Goal: Transaction & Acquisition: Purchase product/service

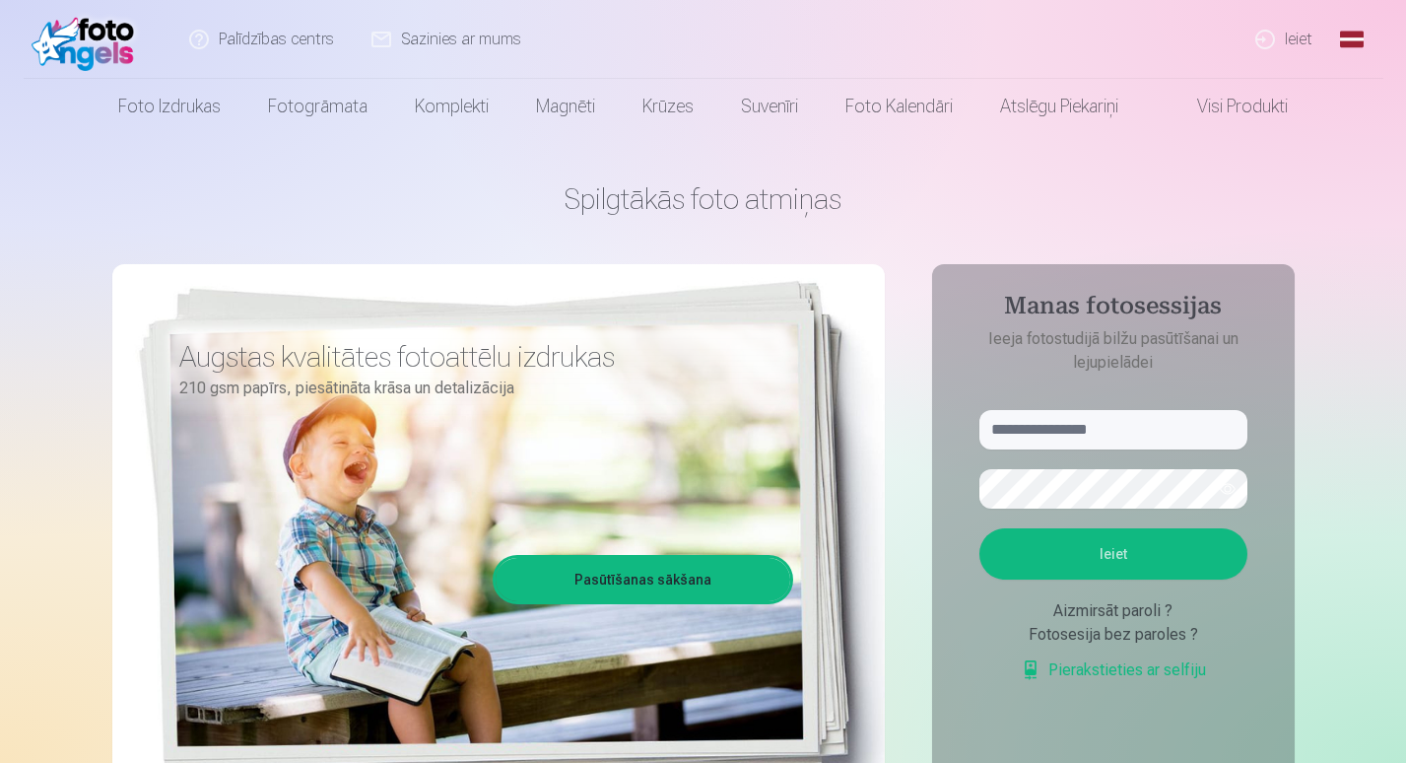
click at [1286, 44] on link "Ieiet" at bounding box center [1284, 39] width 95 height 79
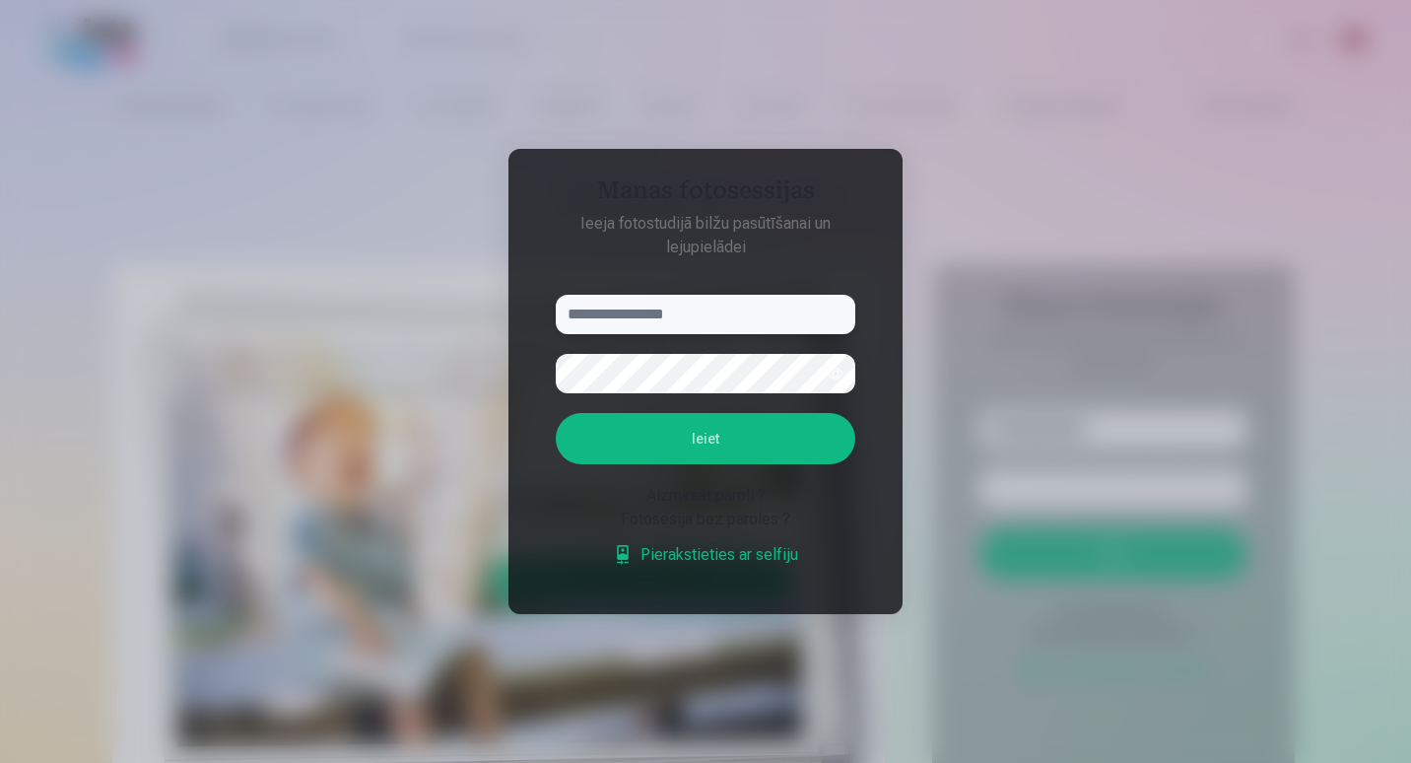
paste input "**********"
type input "**********"
click at [731, 443] on button "Ieiet" at bounding box center [706, 438] width 300 height 51
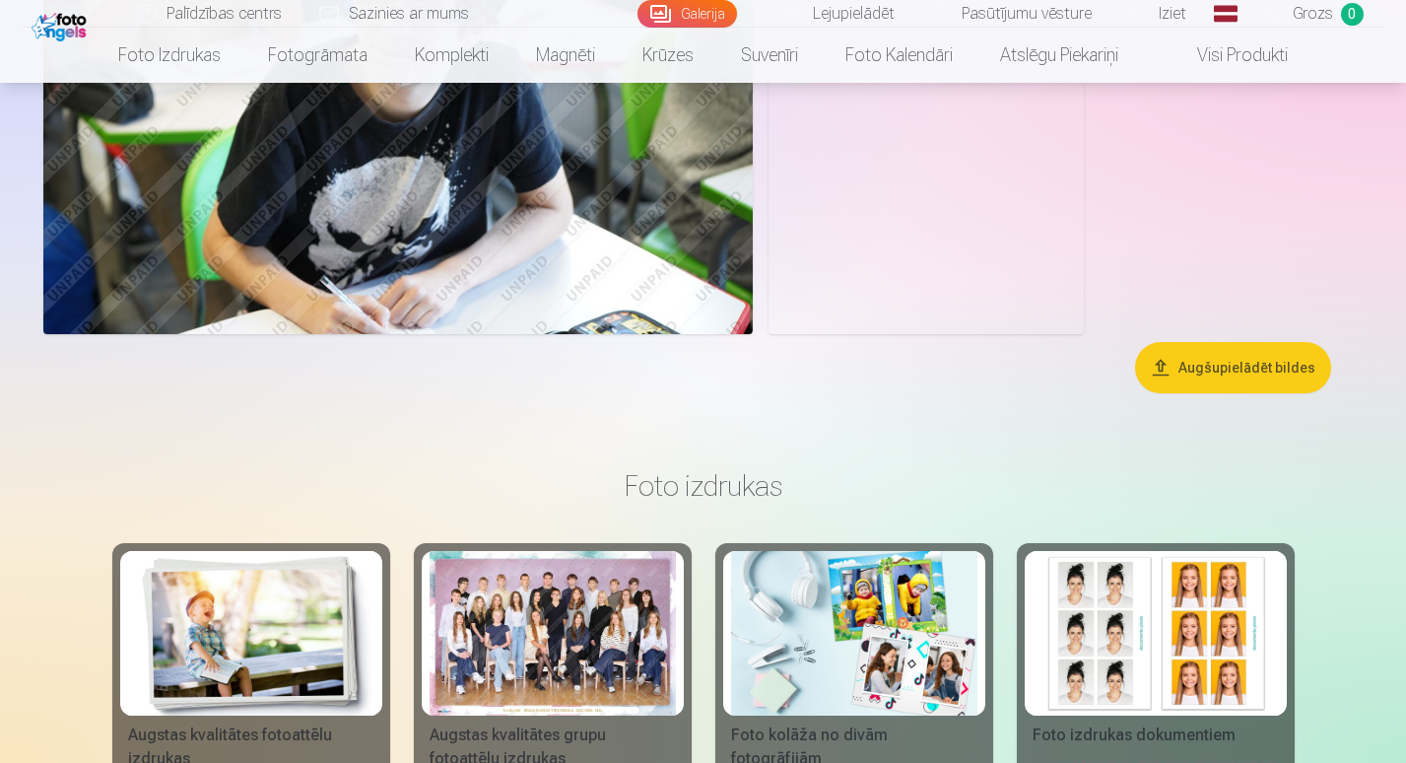
scroll to position [1252, 0]
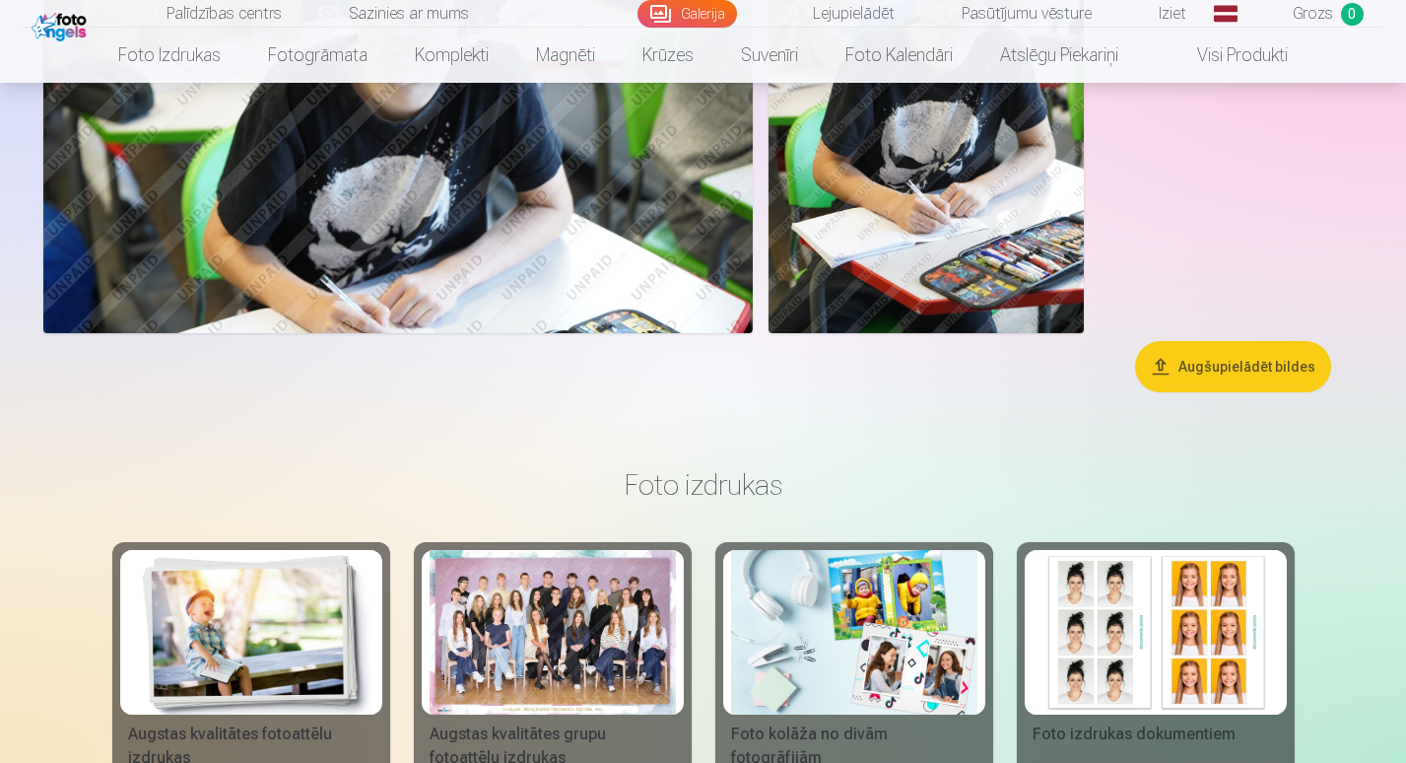
click at [1235, 366] on button "Augšupielādēt bildes" at bounding box center [1233, 366] width 196 height 51
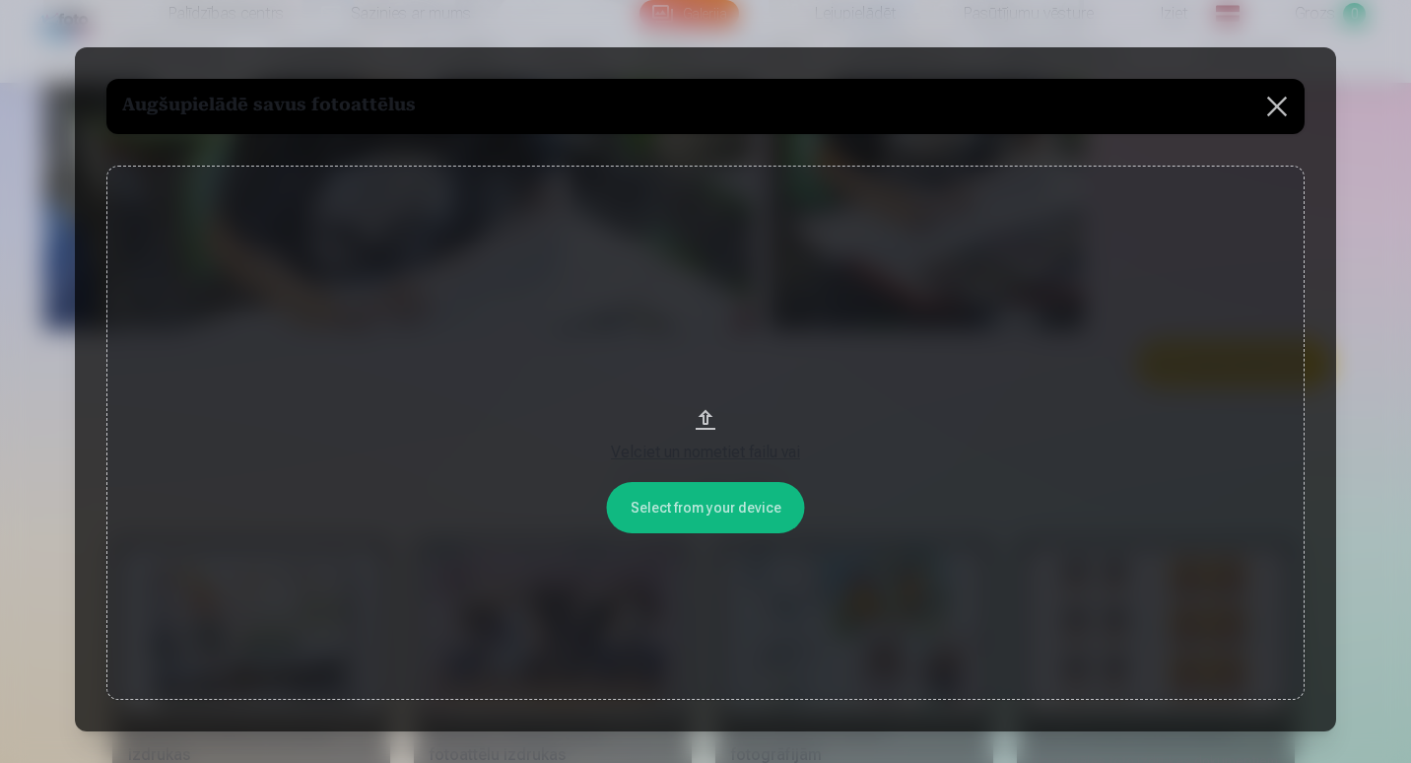
click at [1278, 98] on button at bounding box center [1276, 106] width 55 height 55
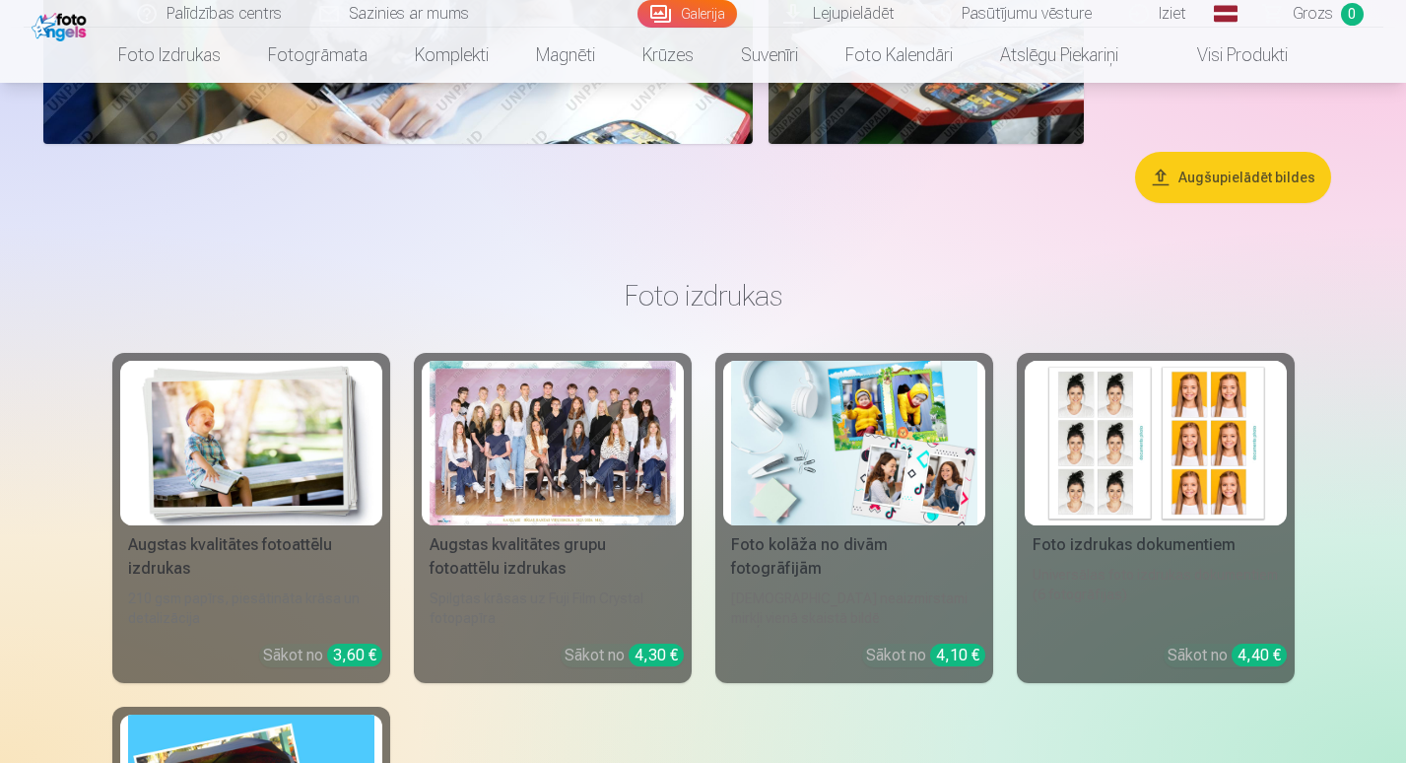
scroll to position [1443, 0]
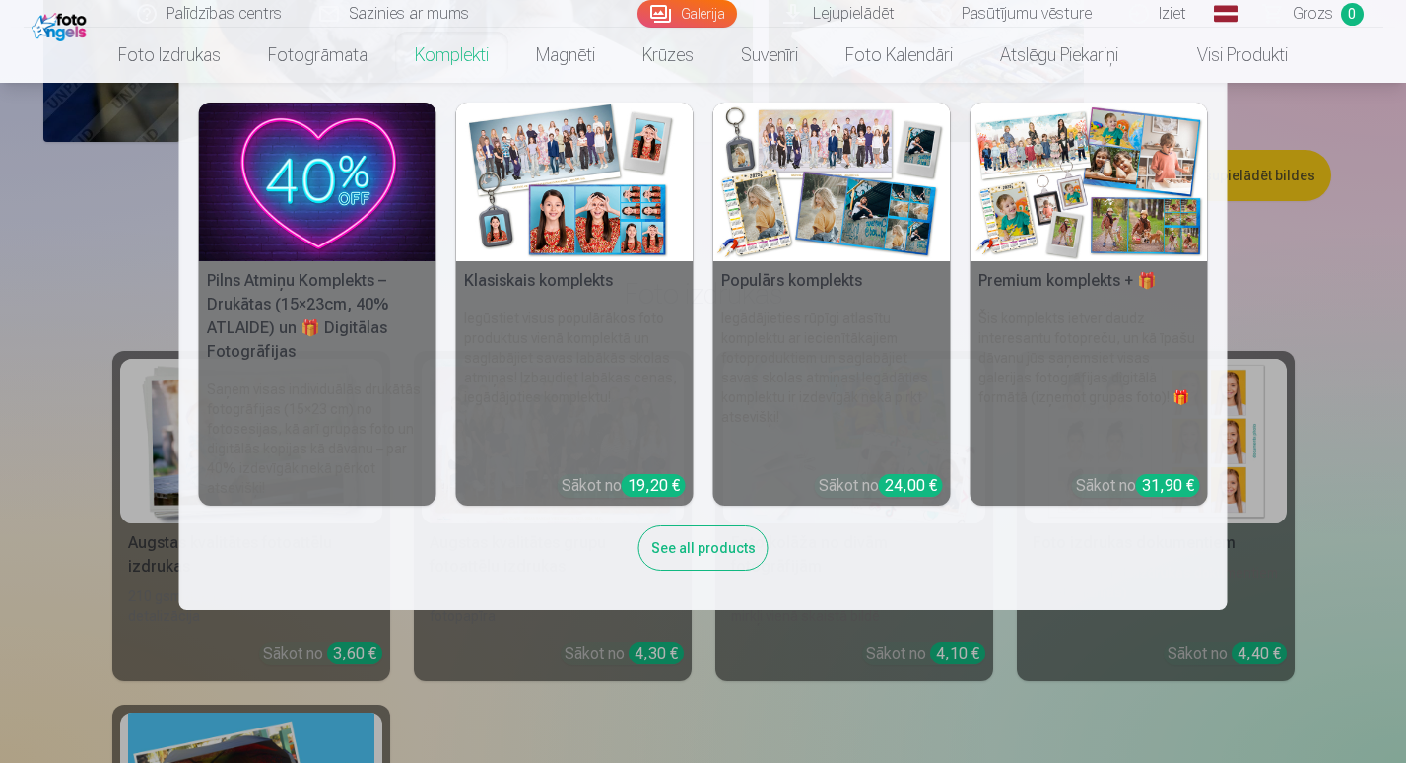
click at [440, 60] on link "Komplekti" at bounding box center [451, 55] width 121 height 55
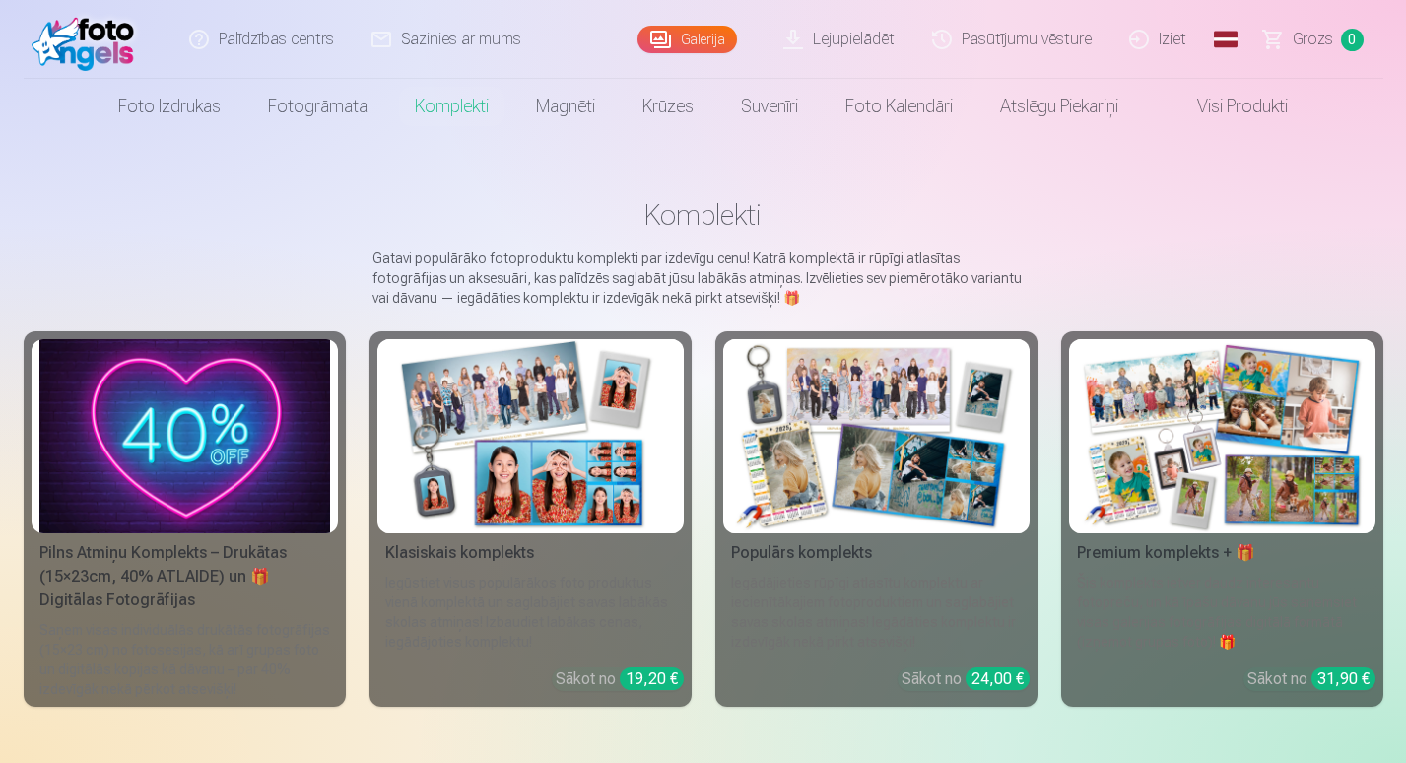
click at [166, 562] on div "Pilns Atmiņu Komplekts – Drukātas (15×23cm, 40% ATLAIDE) un 🎁 Digitālas Fotogrā…" at bounding box center [185, 576] width 306 height 71
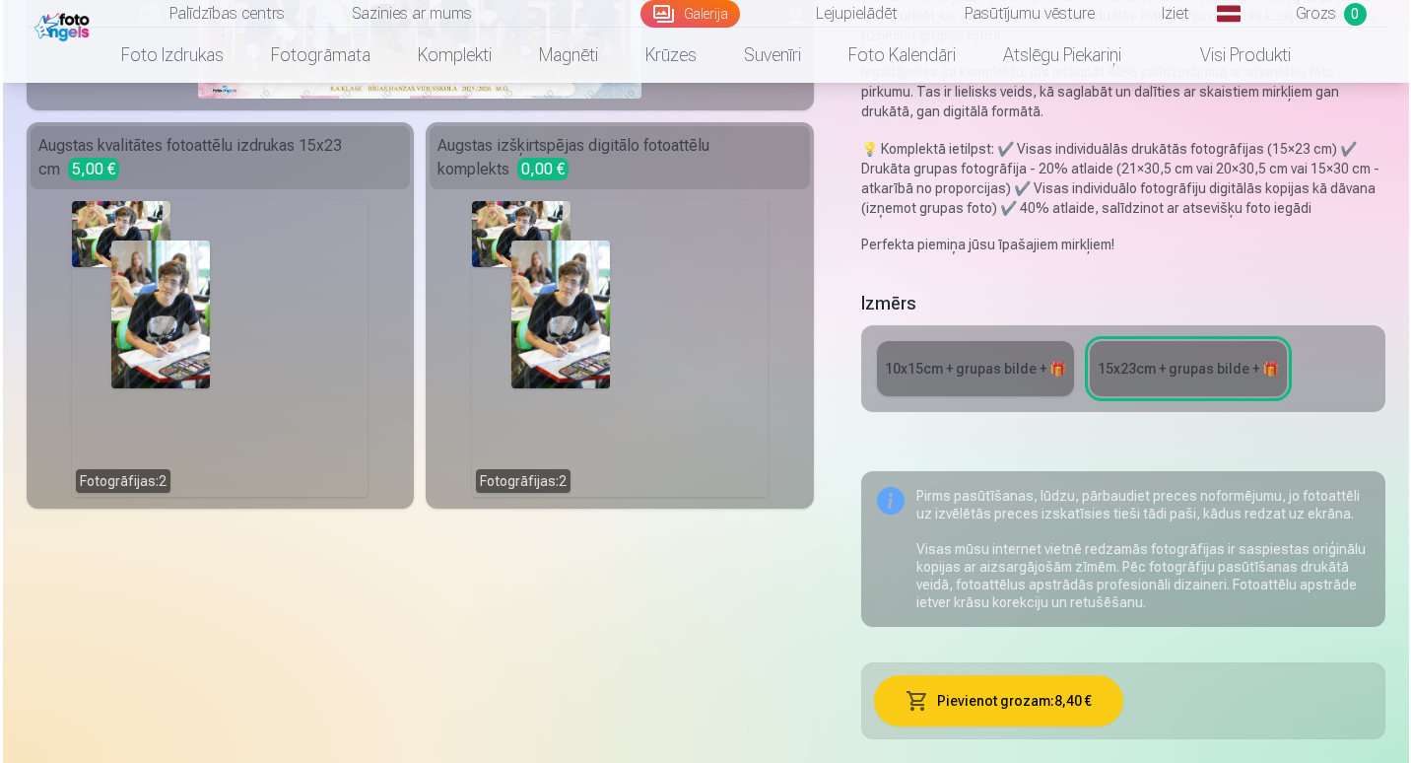
scroll to position [434, 0]
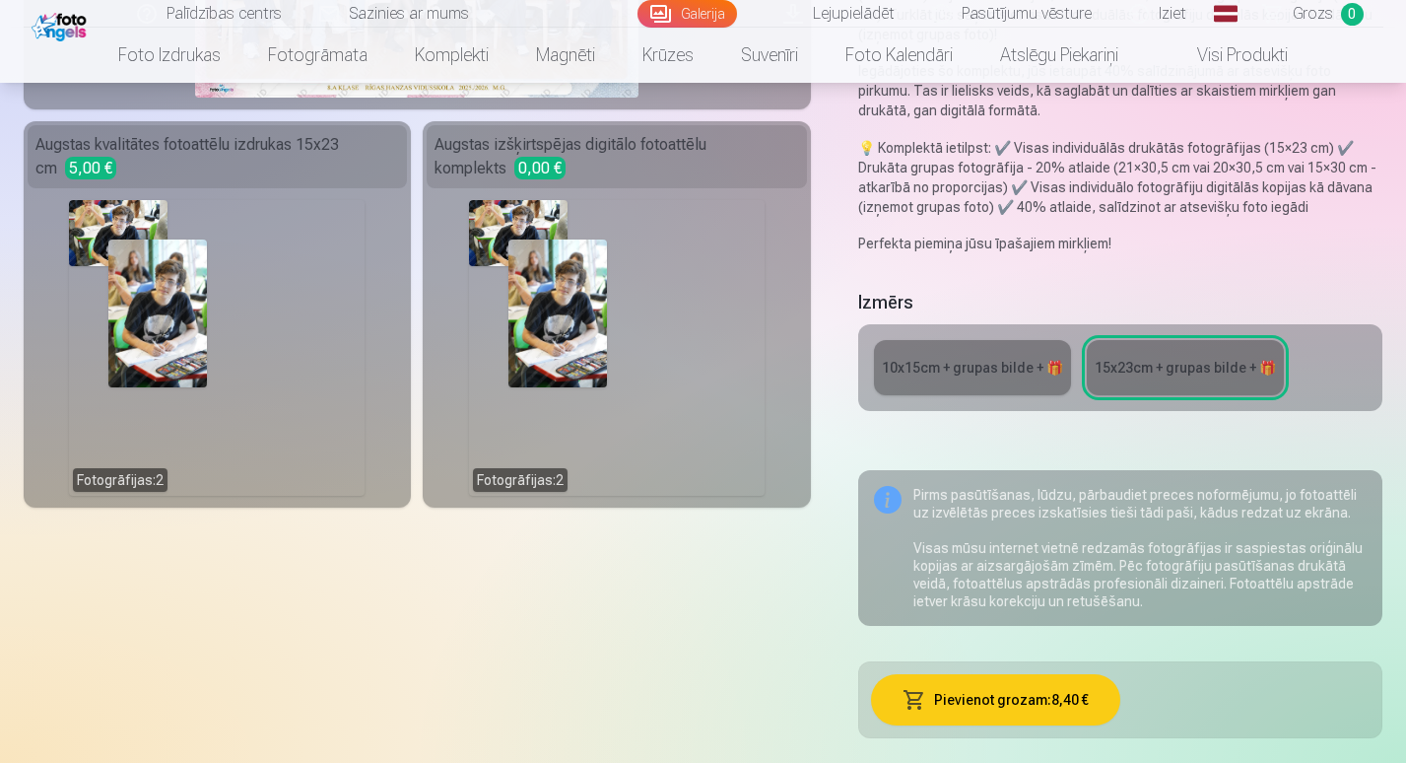
click at [1007, 701] on button "Pievienot grozam : 8,40 €" at bounding box center [995, 699] width 249 height 51
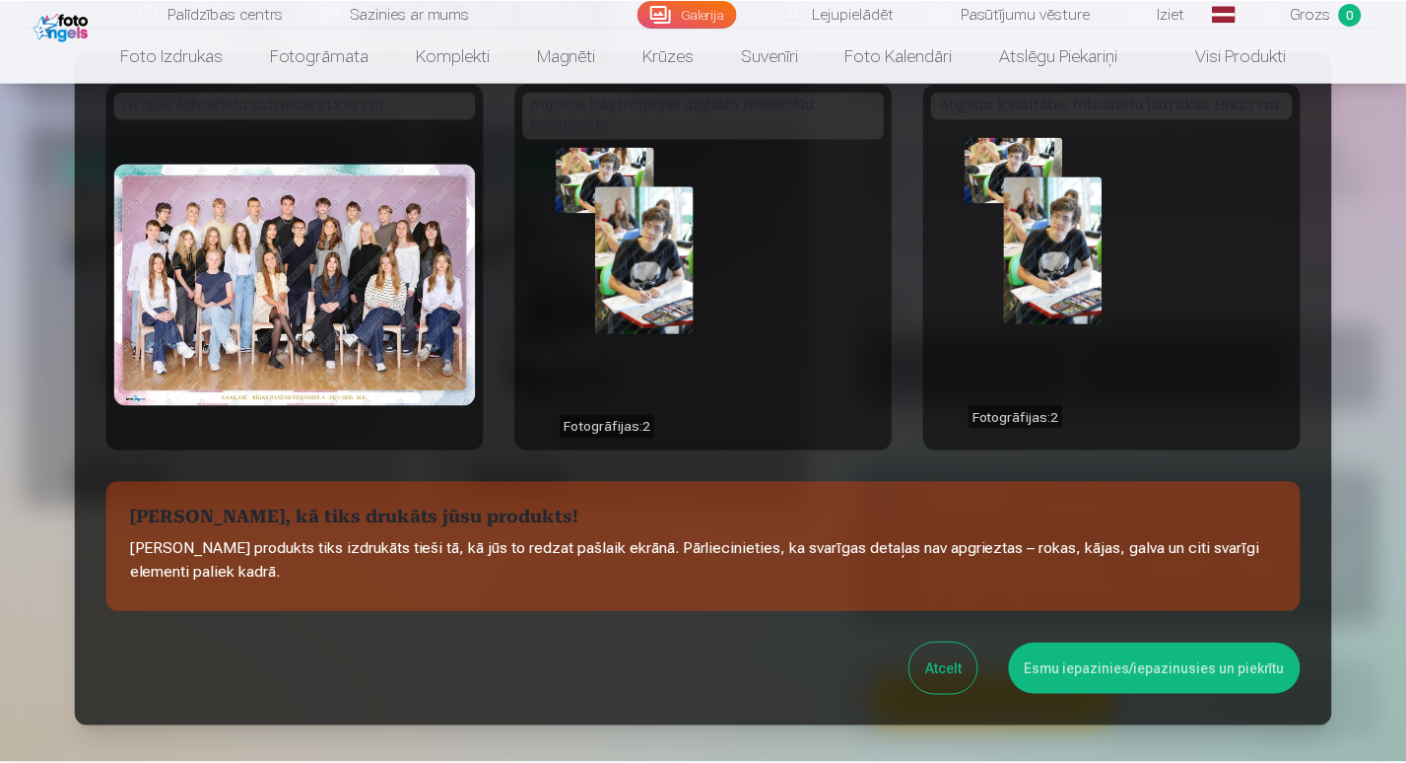
scroll to position [0, 0]
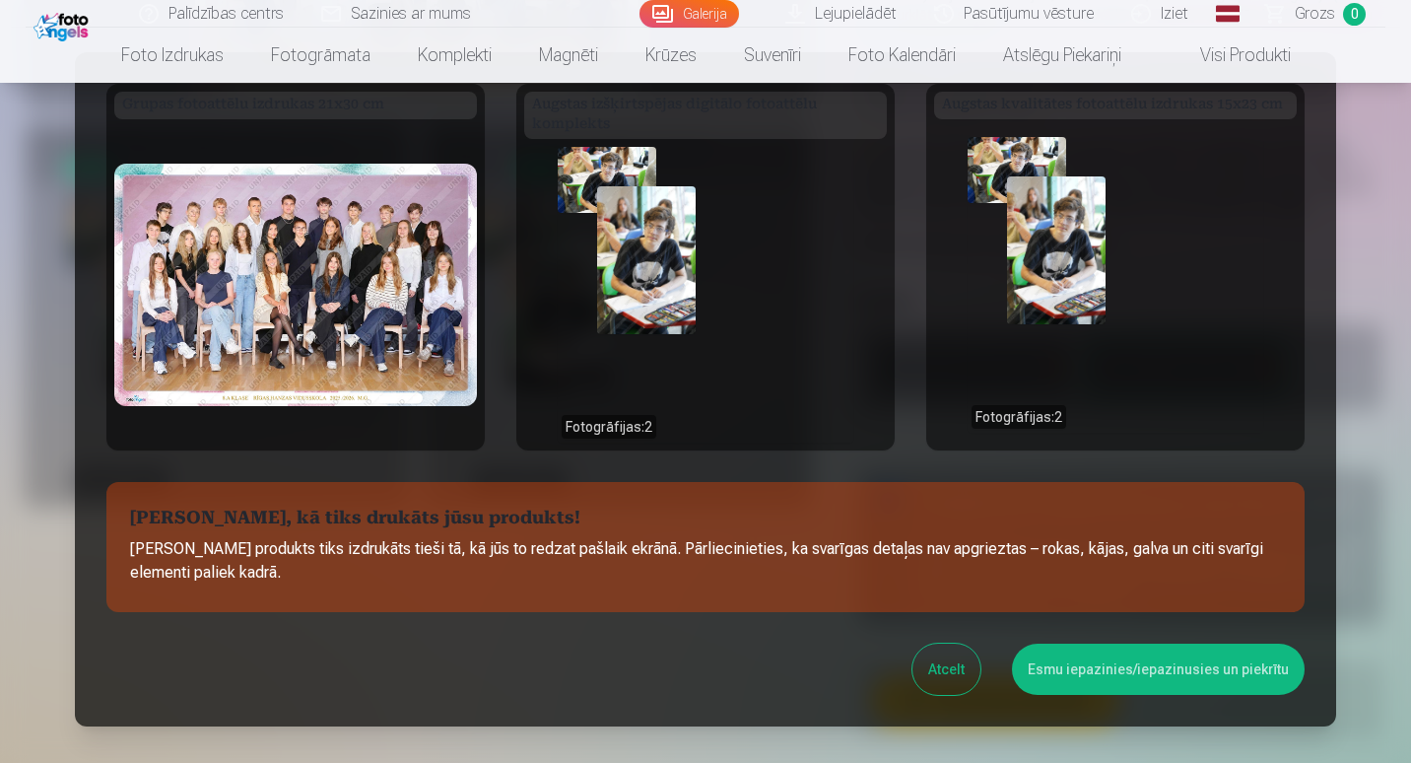
click at [1107, 672] on button "Esmu iepazinies/iepazinusies un piekrītu" at bounding box center [1158, 668] width 293 height 51
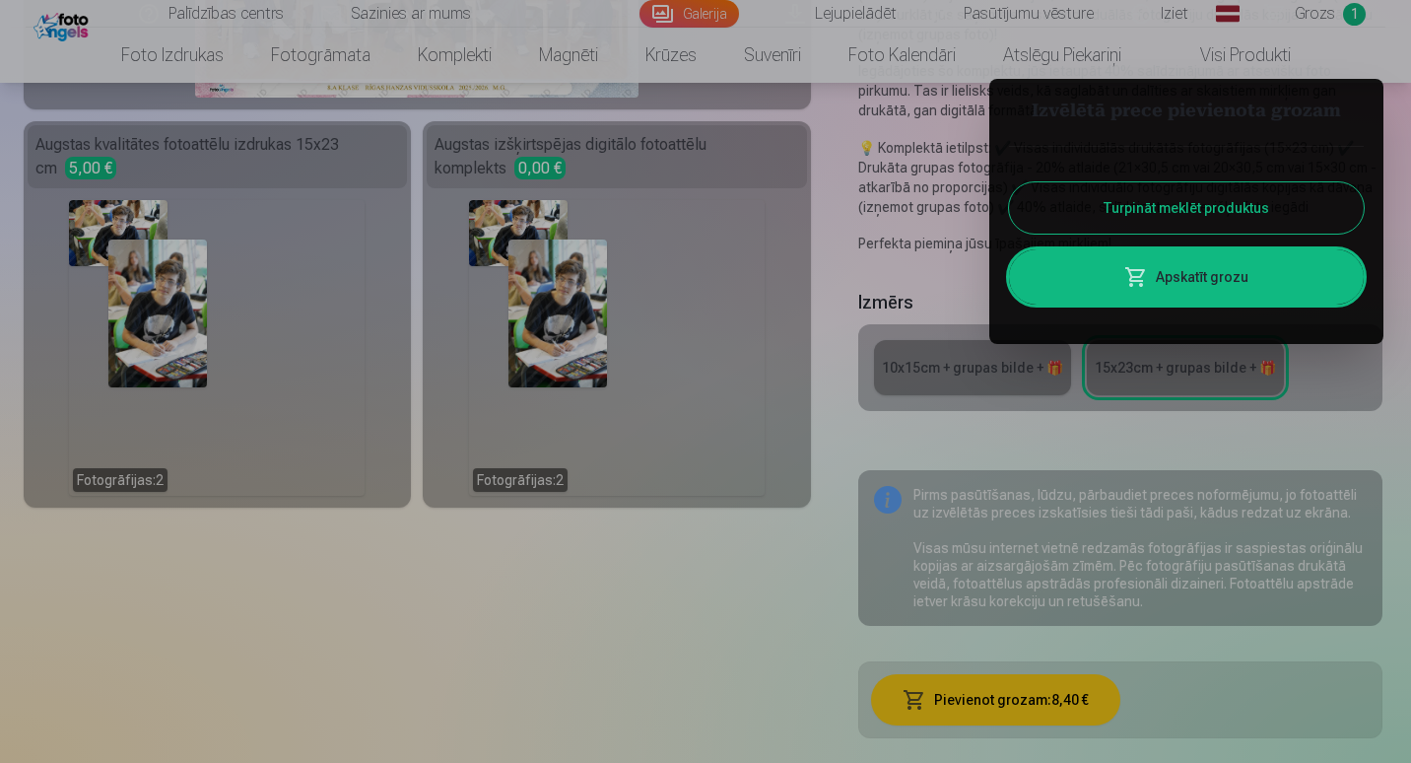
click at [567, 52] on div at bounding box center [705, 381] width 1411 height 763
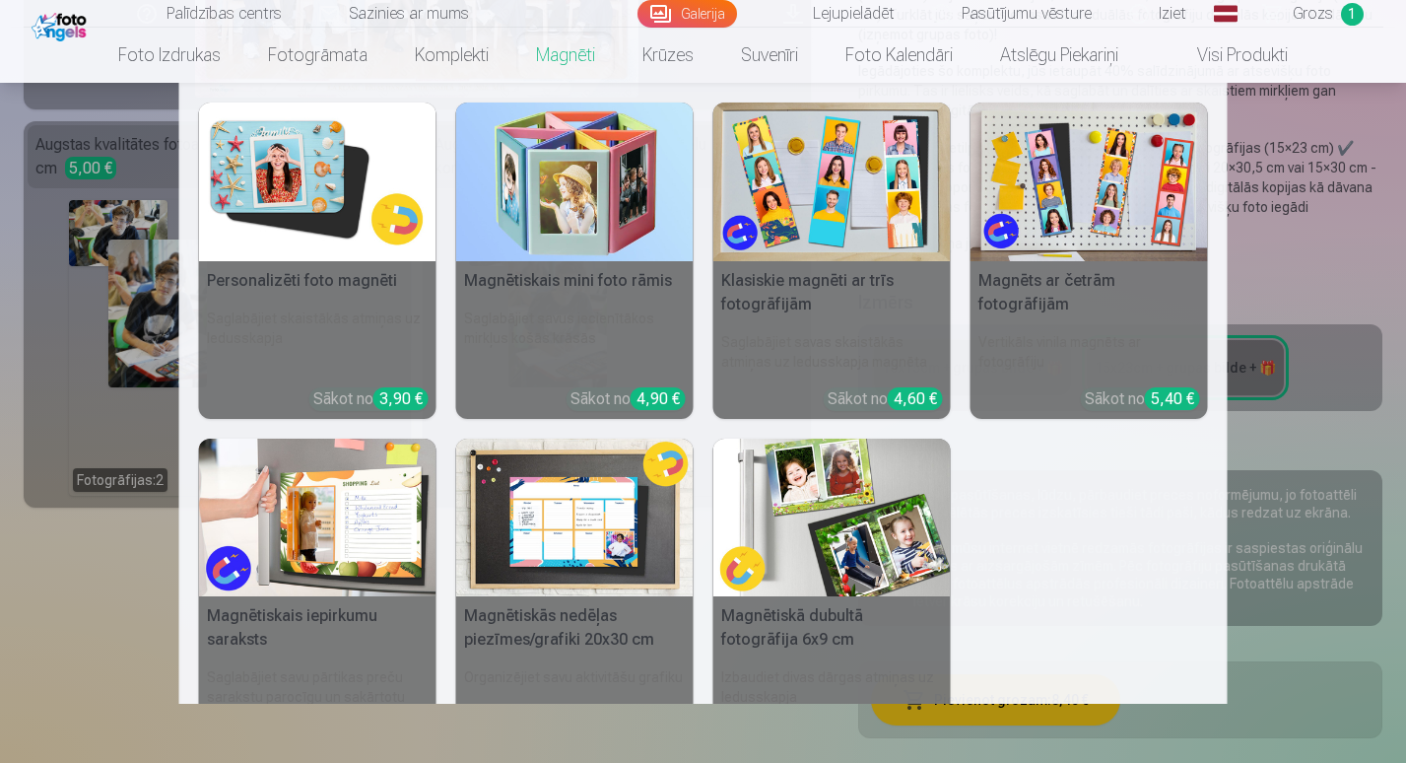
click at [281, 284] on h5 "Personalizēti foto magnēti" at bounding box center [317, 280] width 237 height 39
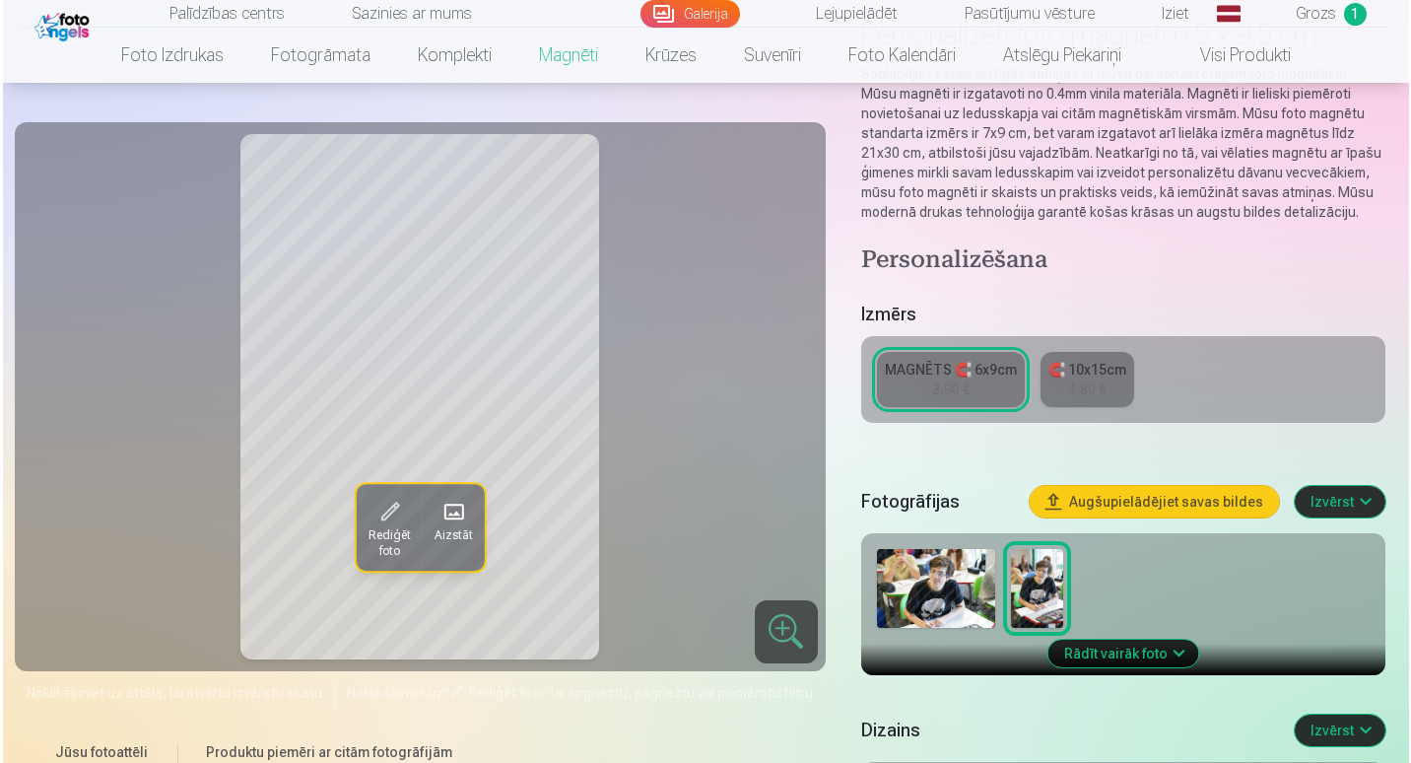
scroll to position [175, 0]
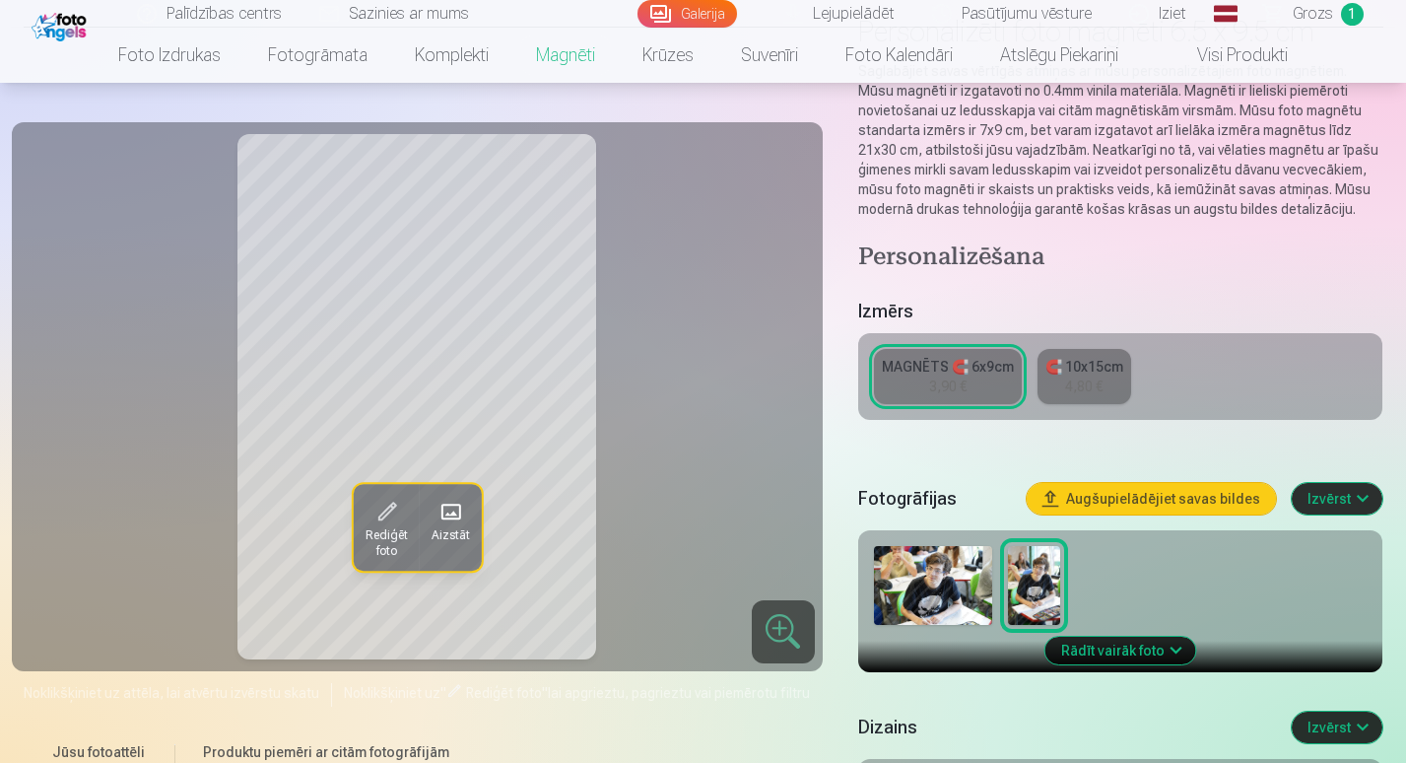
click at [940, 586] on img at bounding box center [933, 585] width 118 height 79
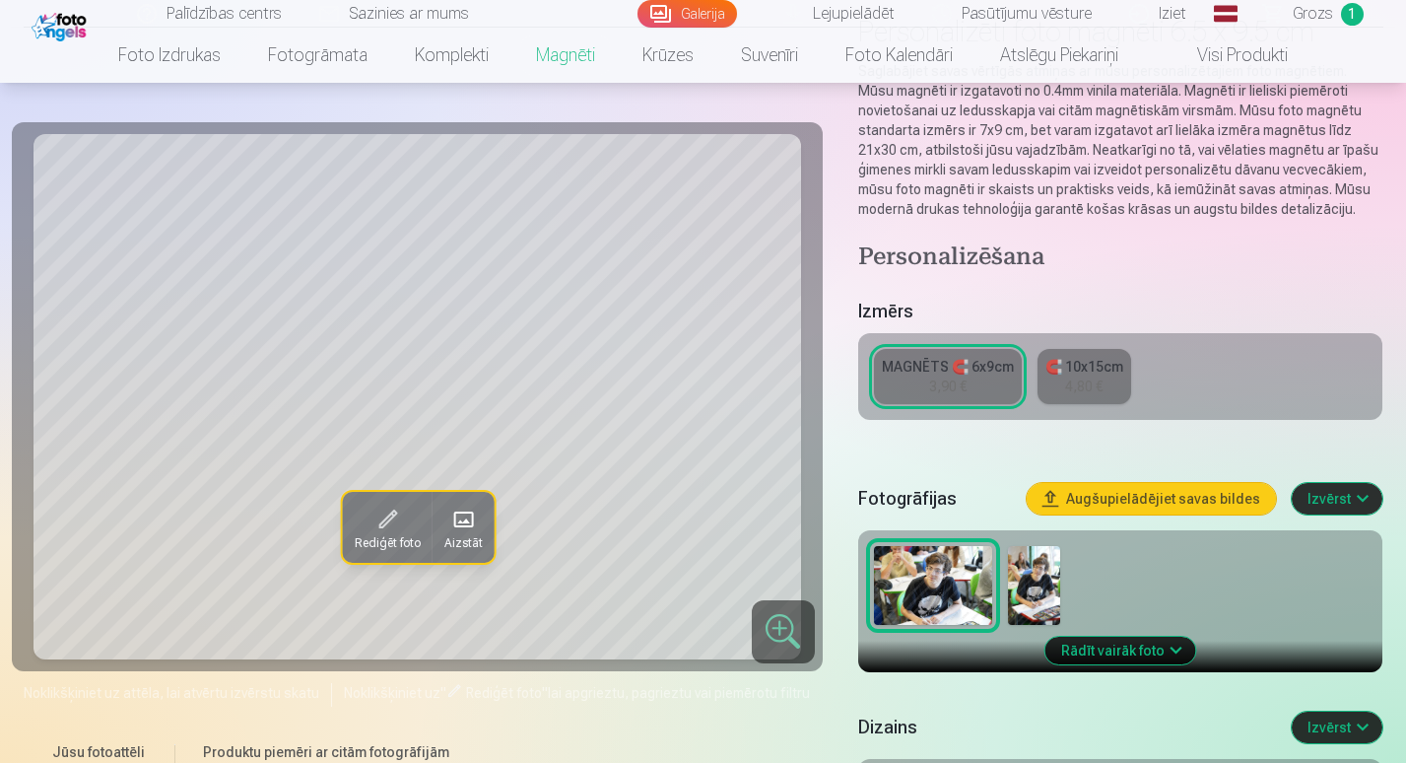
click at [384, 529] on span at bounding box center [386, 520] width 32 height 32
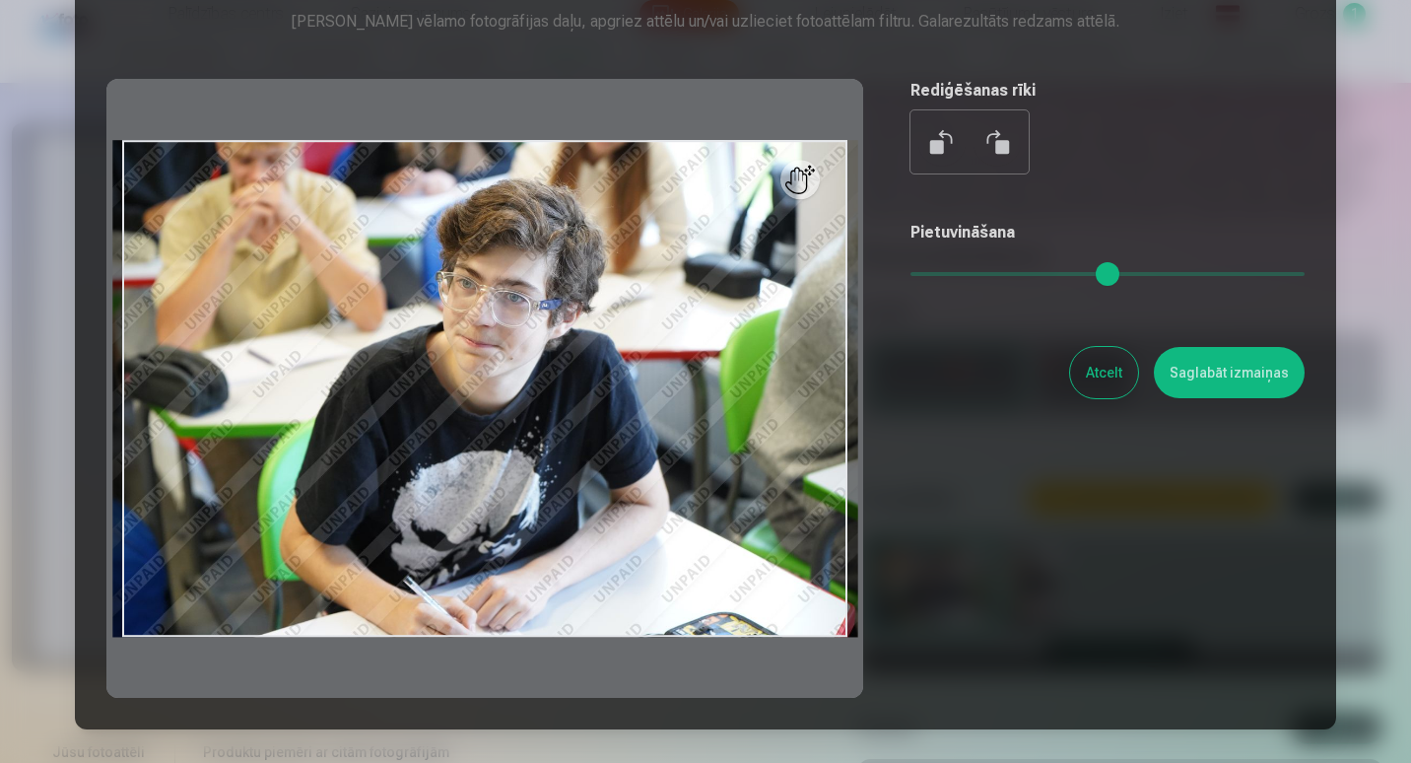
scroll to position [109, 0]
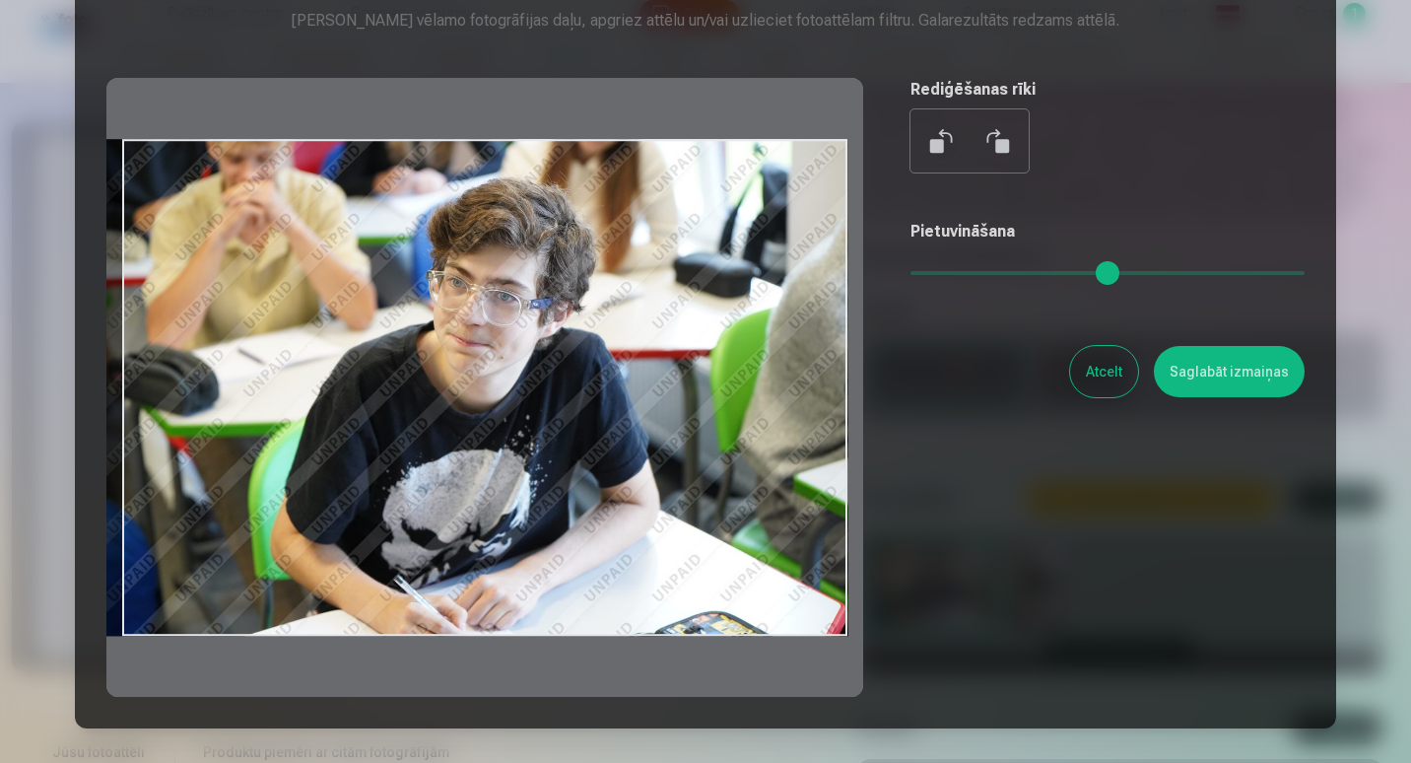
drag, startPoint x: 846, startPoint y: 388, endPoint x: 777, endPoint y: 388, distance: 69.0
click at [777, 388] on div at bounding box center [484, 387] width 757 height 619
drag, startPoint x: 462, startPoint y: 485, endPoint x: 321, endPoint y: 484, distance: 140.9
click at [321, 484] on div at bounding box center [484, 387] width 757 height 619
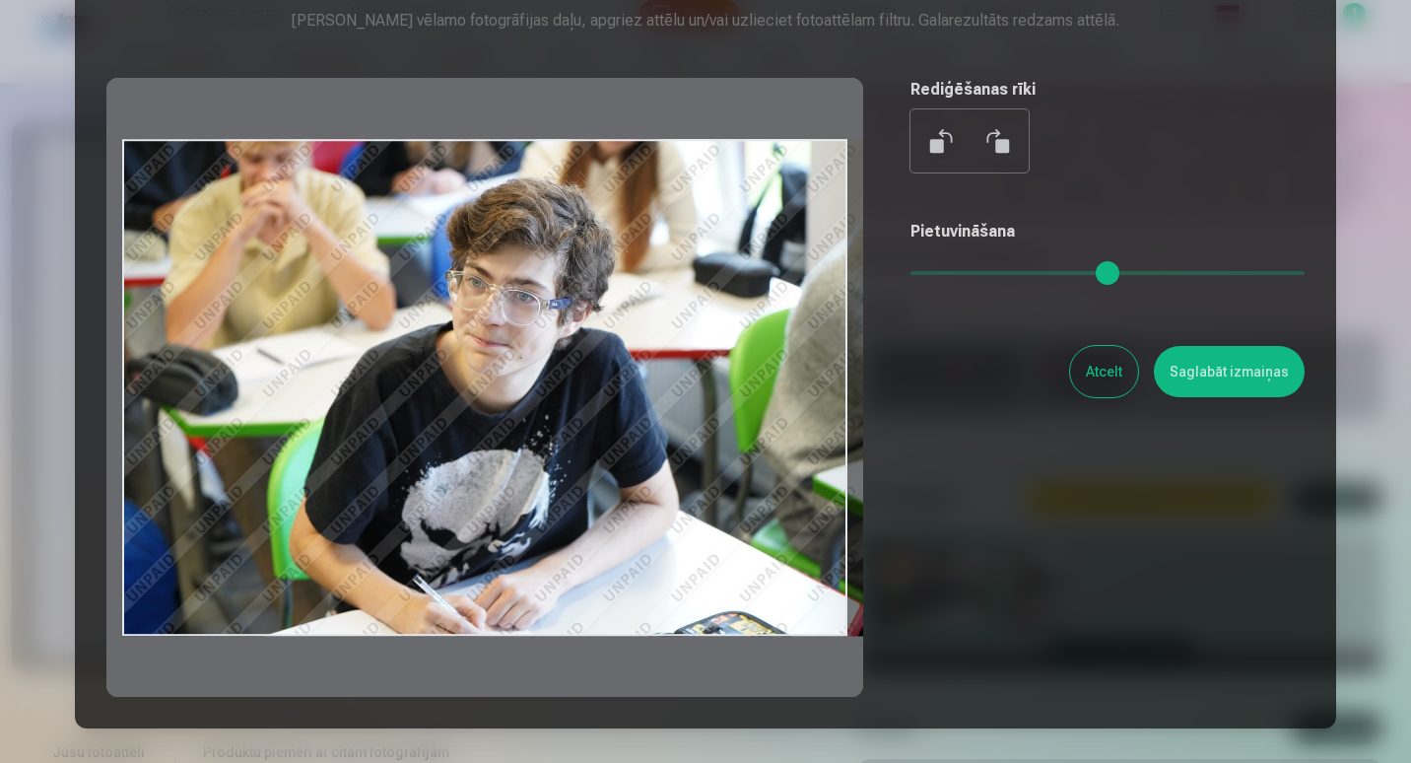
drag, startPoint x: 325, startPoint y: 484, endPoint x: 598, endPoint y: 430, distance: 278.2
click at [598, 430] on div at bounding box center [484, 387] width 757 height 619
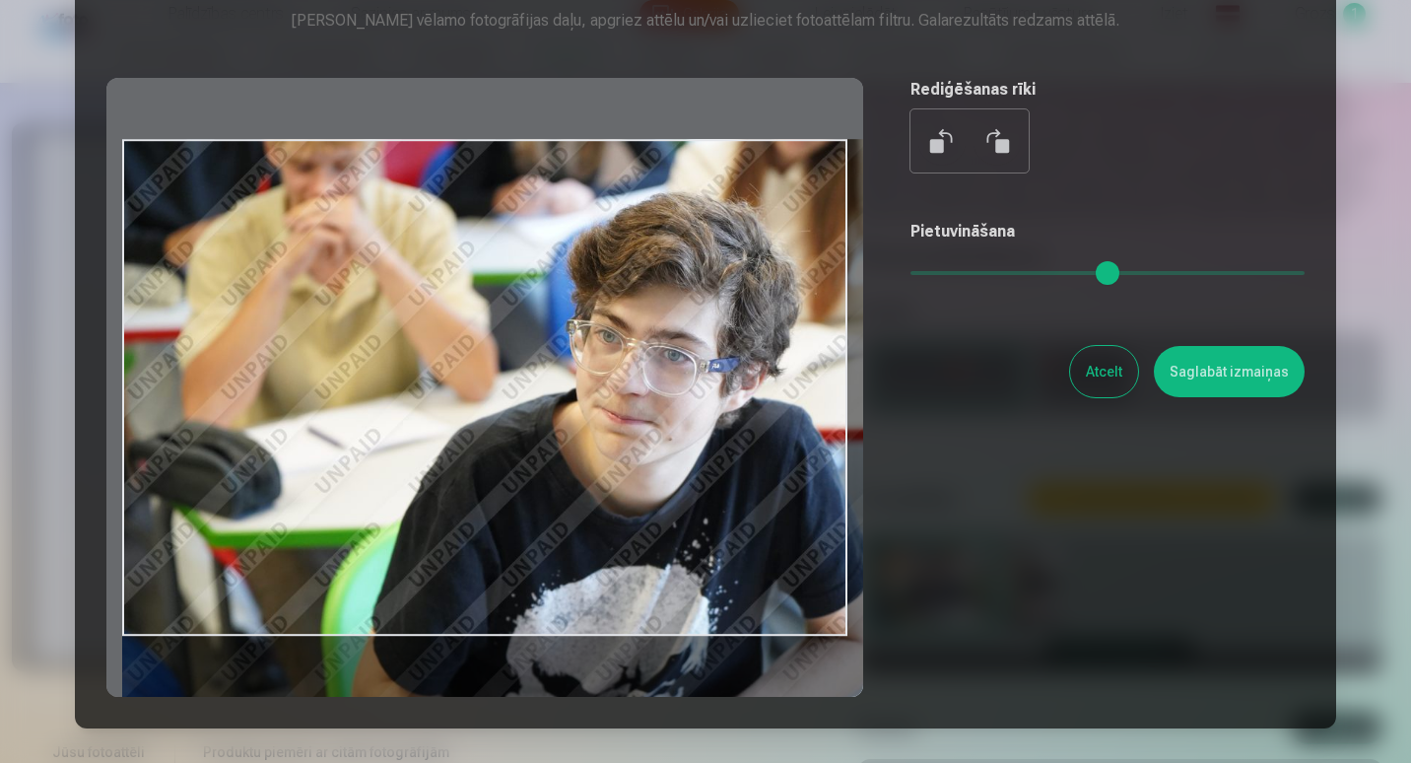
drag, startPoint x: 927, startPoint y: 273, endPoint x: 955, endPoint y: 278, distance: 28.0
click at [955, 275] on input "range" at bounding box center [1107, 273] width 394 height 4
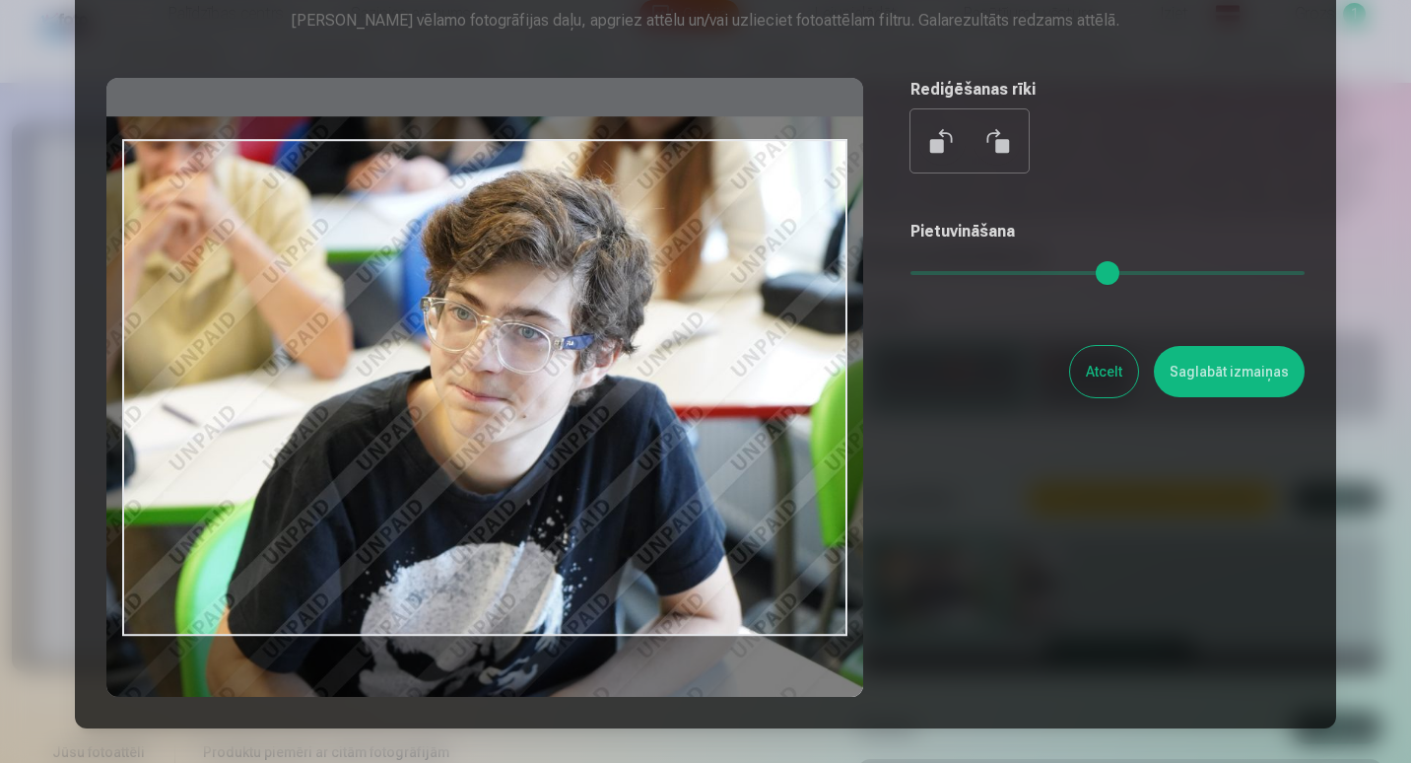
drag, startPoint x: 655, startPoint y: 451, endPoint x: 509, endPoint y: 429, distance: 147.6
click at [509, 429] on div at bounding box center [484, 387] width 757 height 619
click at [1004, 144] on button at bounding box center [996, 140] width 47 height 47
type input "*"
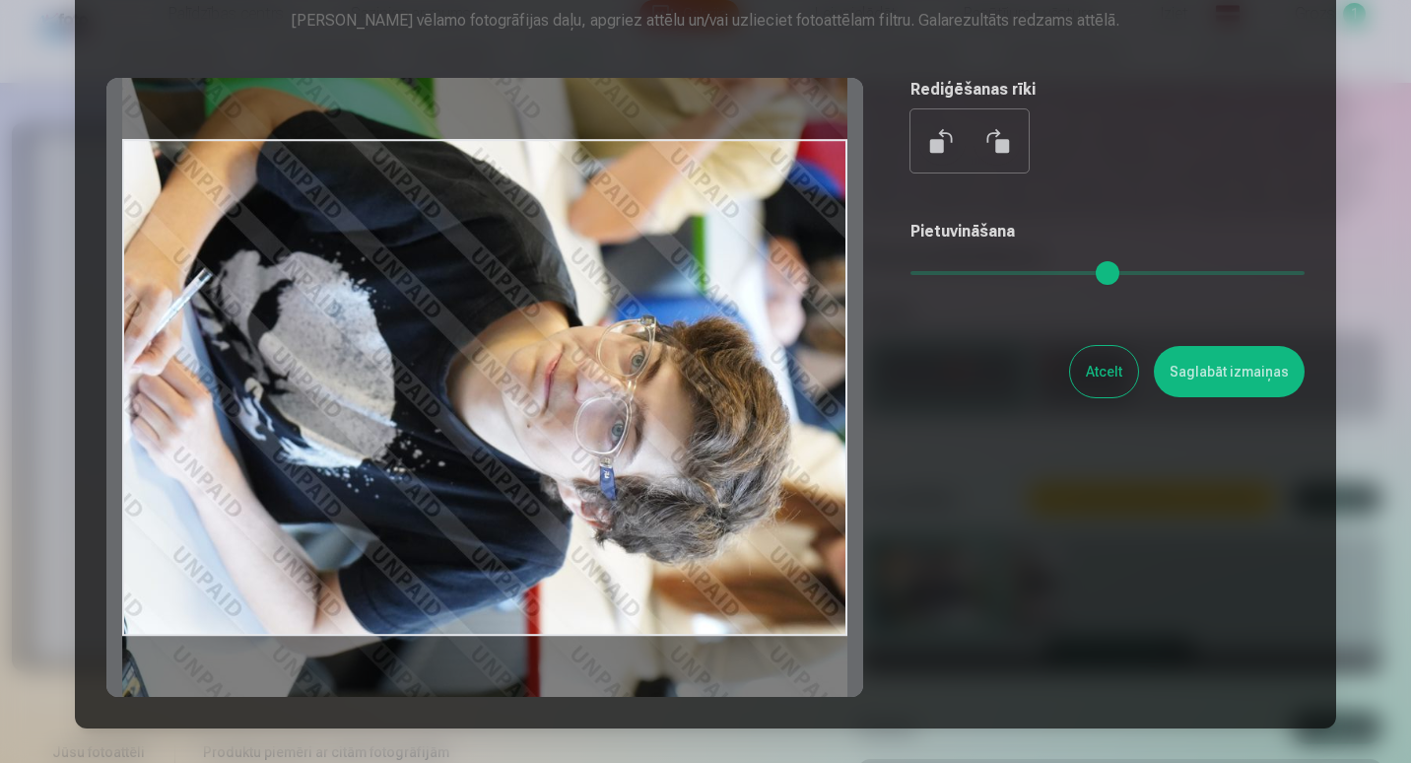
click at [1004, 144] on button at bounding box center [996, 140] width 47 height 47
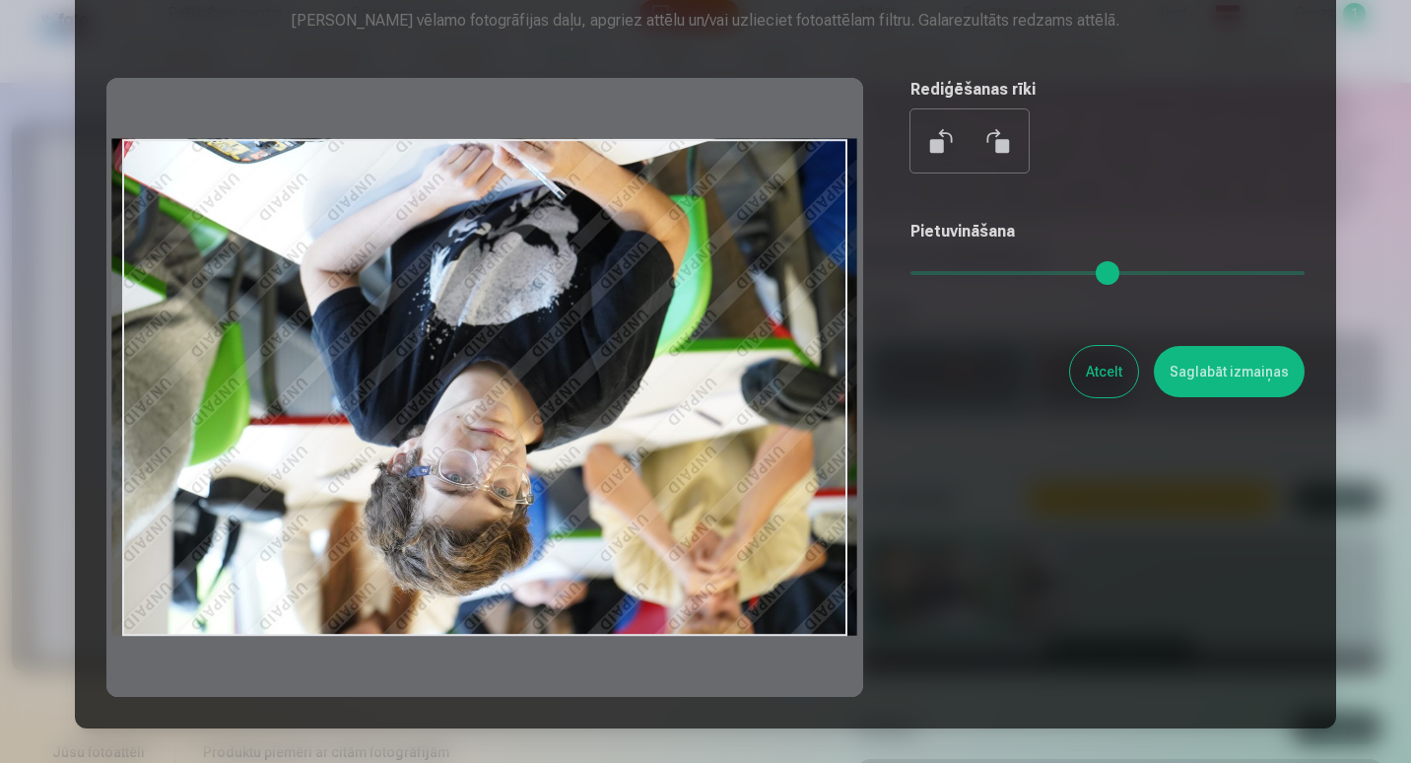
click at [931, 147] on button at bounding box center [941, 140] width 47 height 47
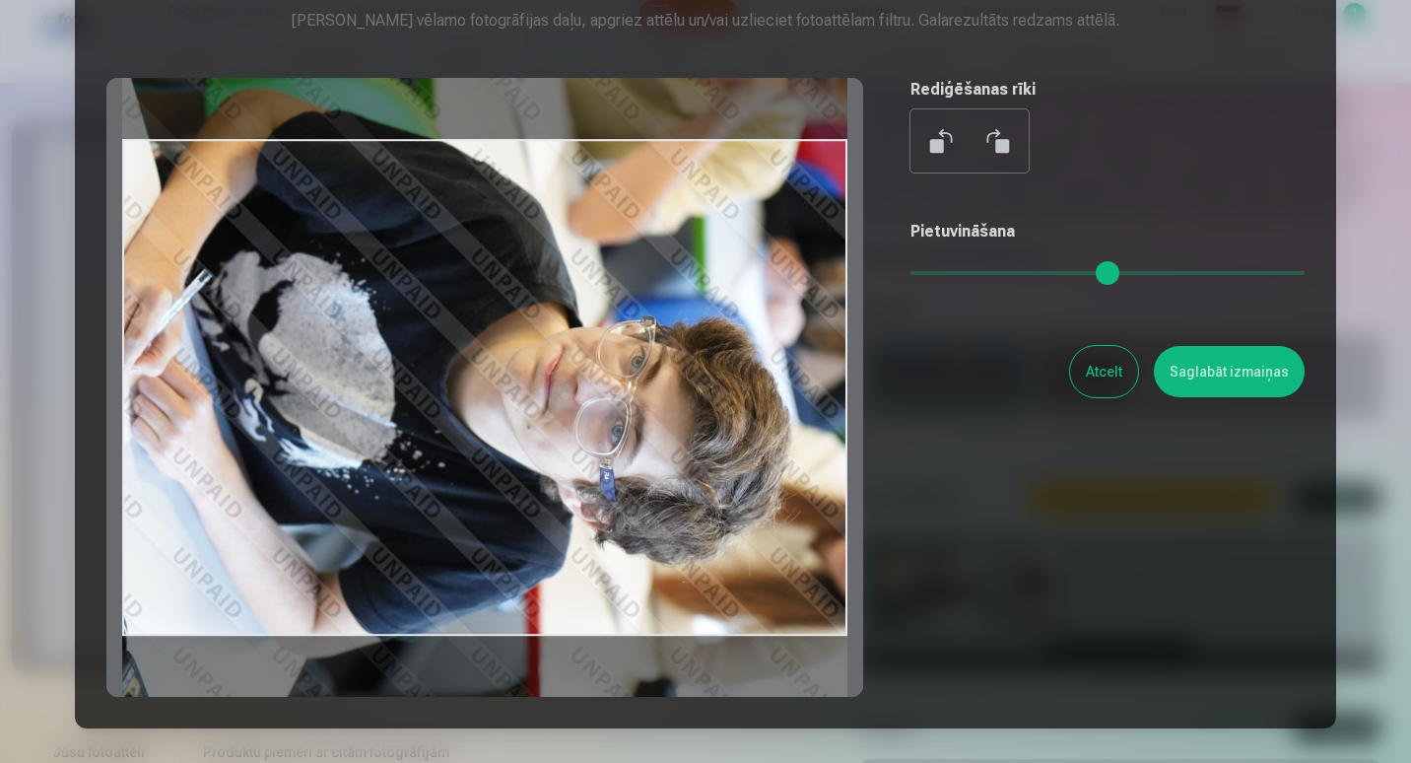
drag, startPoint x: 470, startPoint y: 427, endPoint x: 499, endPoint y: 428, distance: 29.6
click at [499, 428] on div at bounding box center [484, 387] width 757 height 619
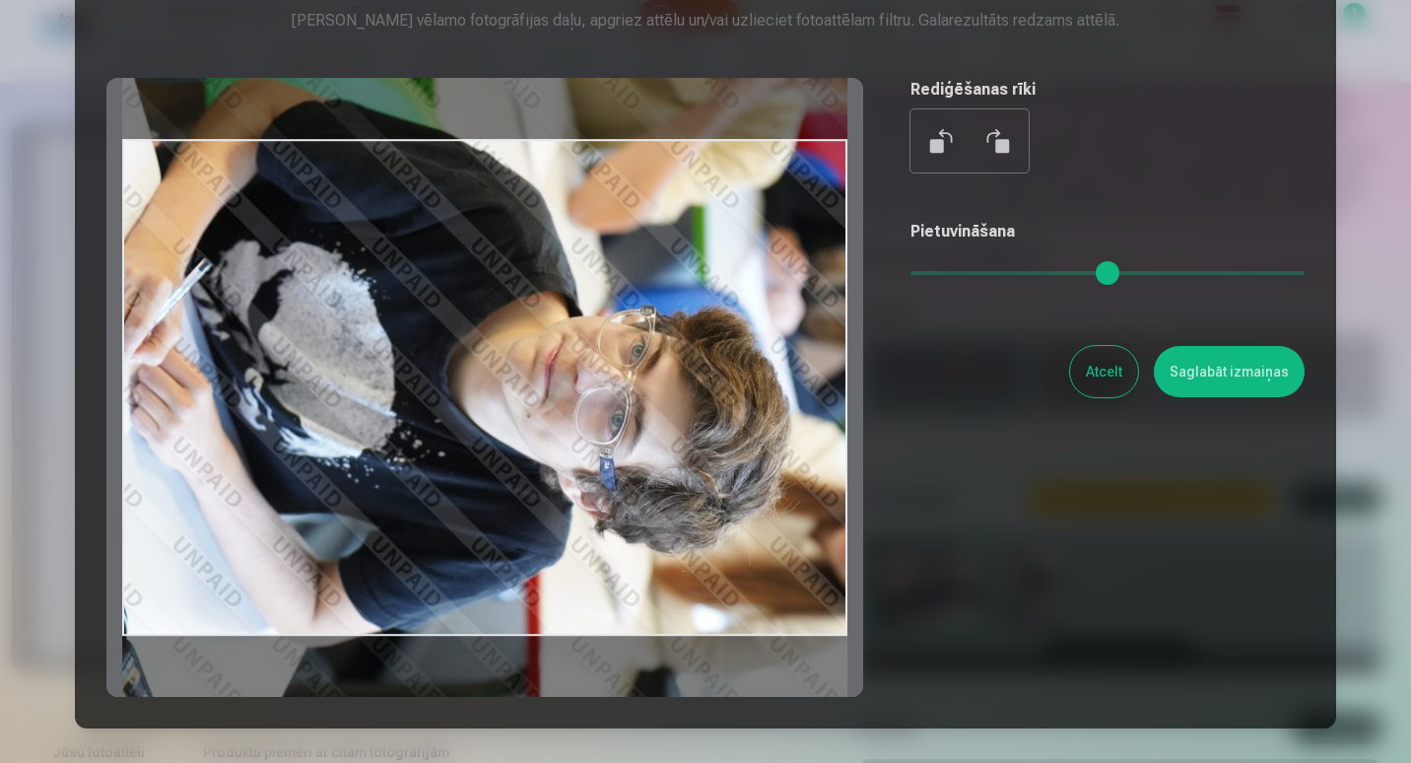
drag, startPoint x: 550, startPoint y: 420, endPoint x: 655, endPoint y: 409, distance: 106.0
click at [655, 409] on div at bounding box center [484, 387] width 757 height 619
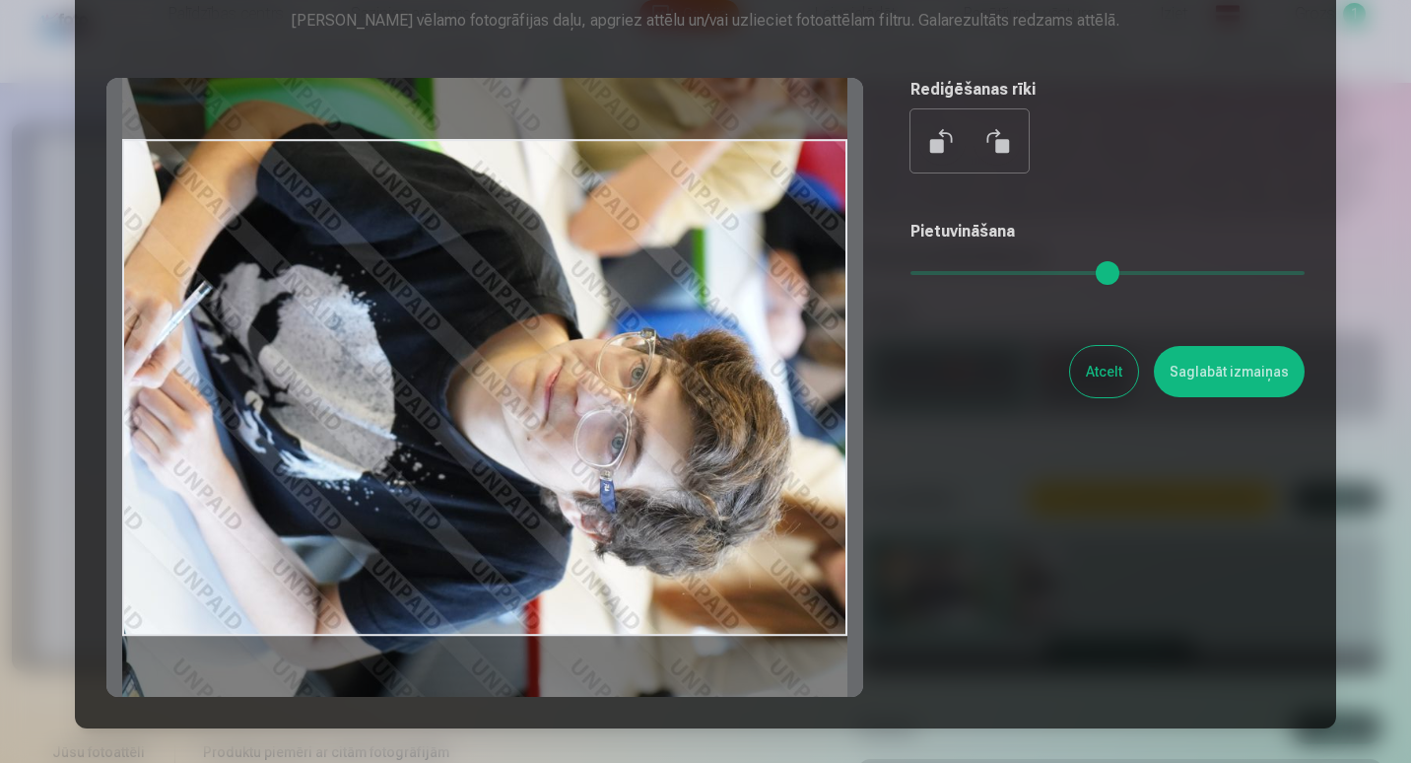
drag, startPoint x: 655, startPoint y: 409, endPoint x: 611, endPoint y: 432, distance: 49.8
click at [611, 432] on div at bounding box center [484, 387] width 757 height 619
click at [1239, 377] on button "Saglabāt izmaiņas" at bounding box center [1229, 371] width 151 height 51
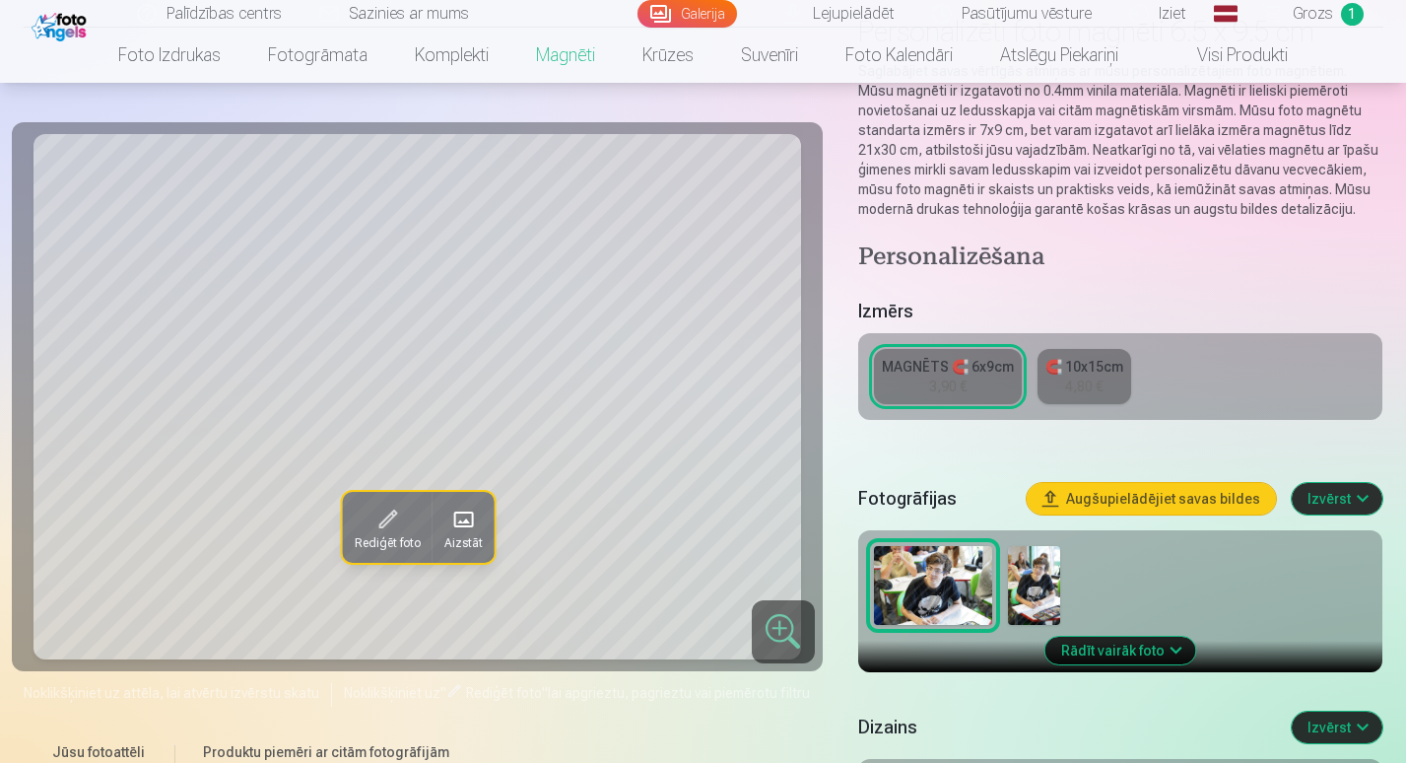
click at [376, 539] on span "Rediģēt foto" at bounding box center [386, 544] width 66 height 16
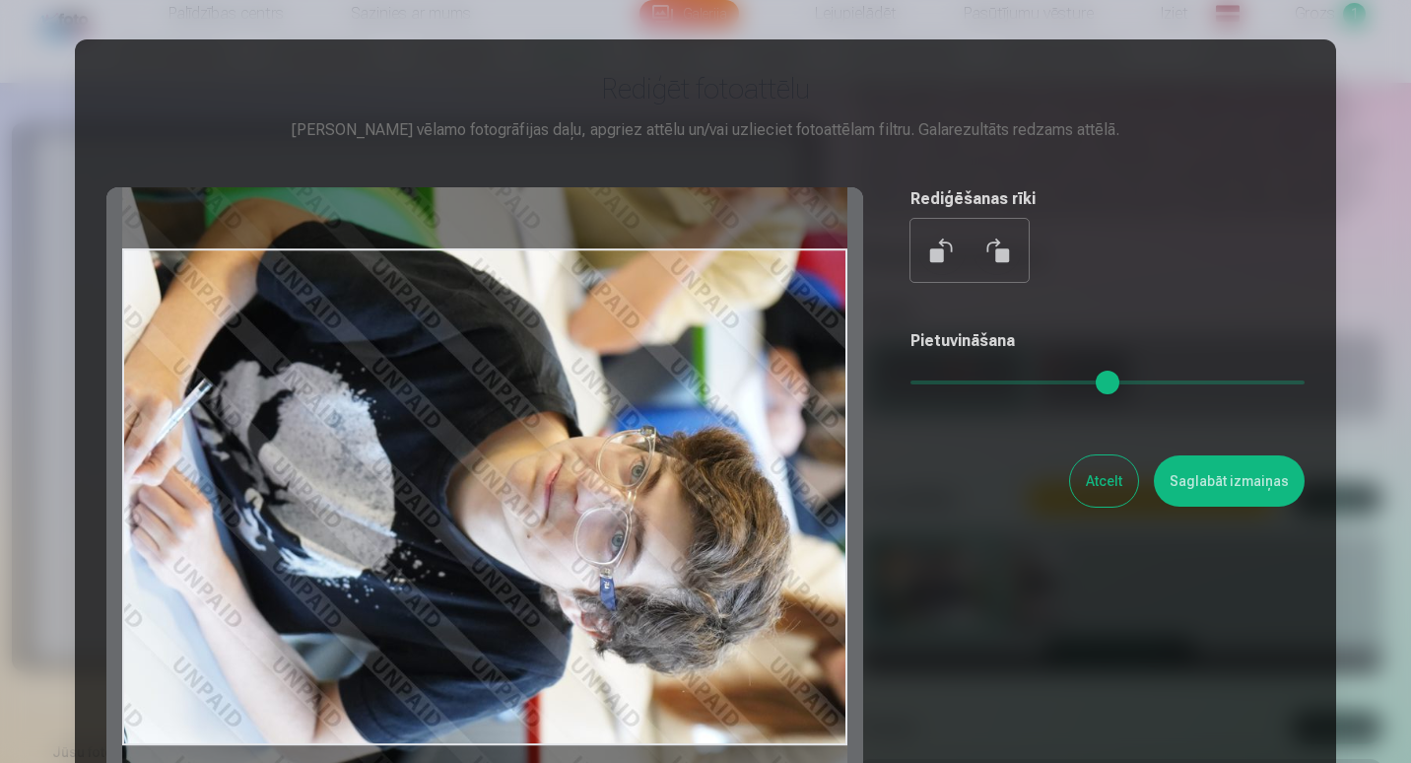
drag, startPoint x: 536, startPoint y: 556, endPoint x: 741, endPoint y: 544, distance: 205.3
click at [741, 544] on div at bounding box center [484, 496] width 757 height 619
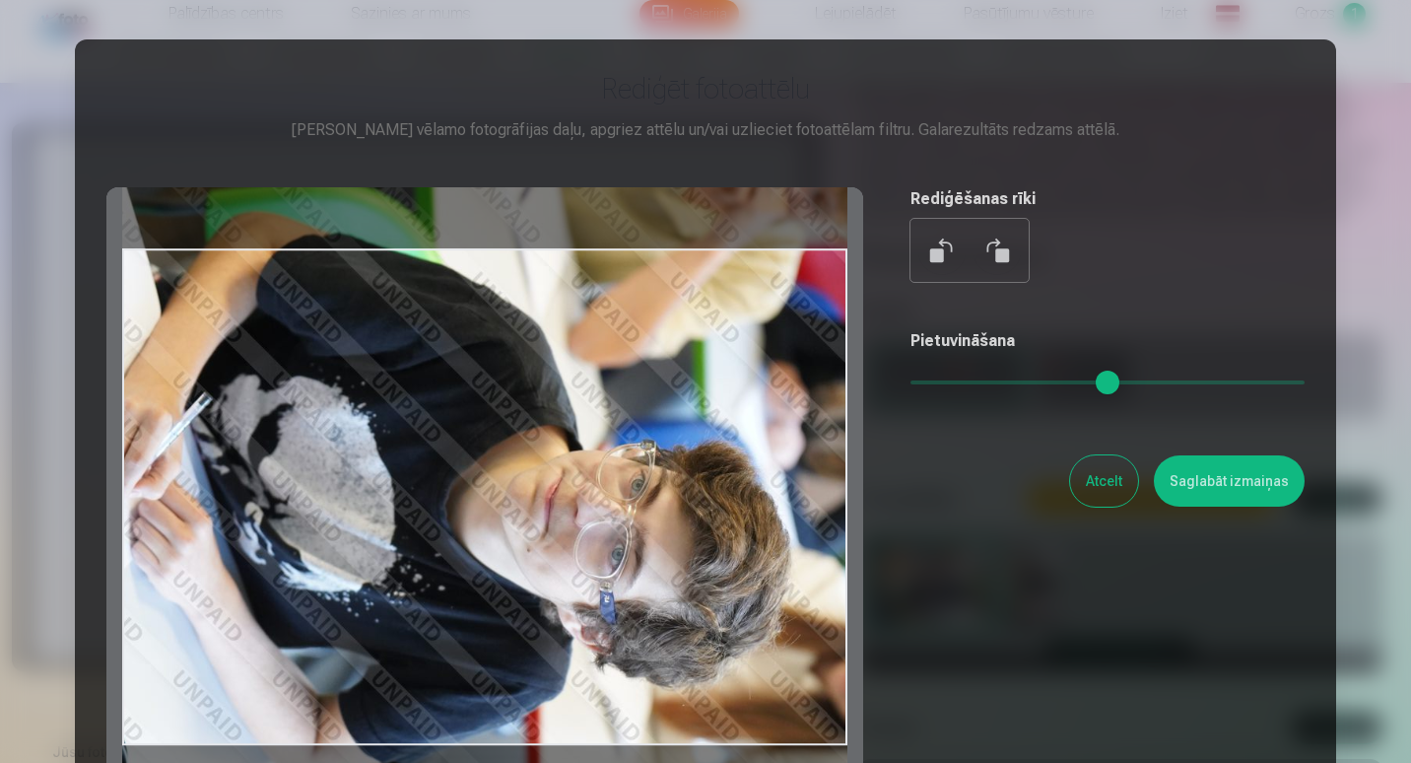
drag, startPoint x: 652, startPoint y: 529, endPoint x: 331, endPoint y: 543, distance: 321.5
click at [331, 543] on div at bounding box center [484, 496] width 757 height 619
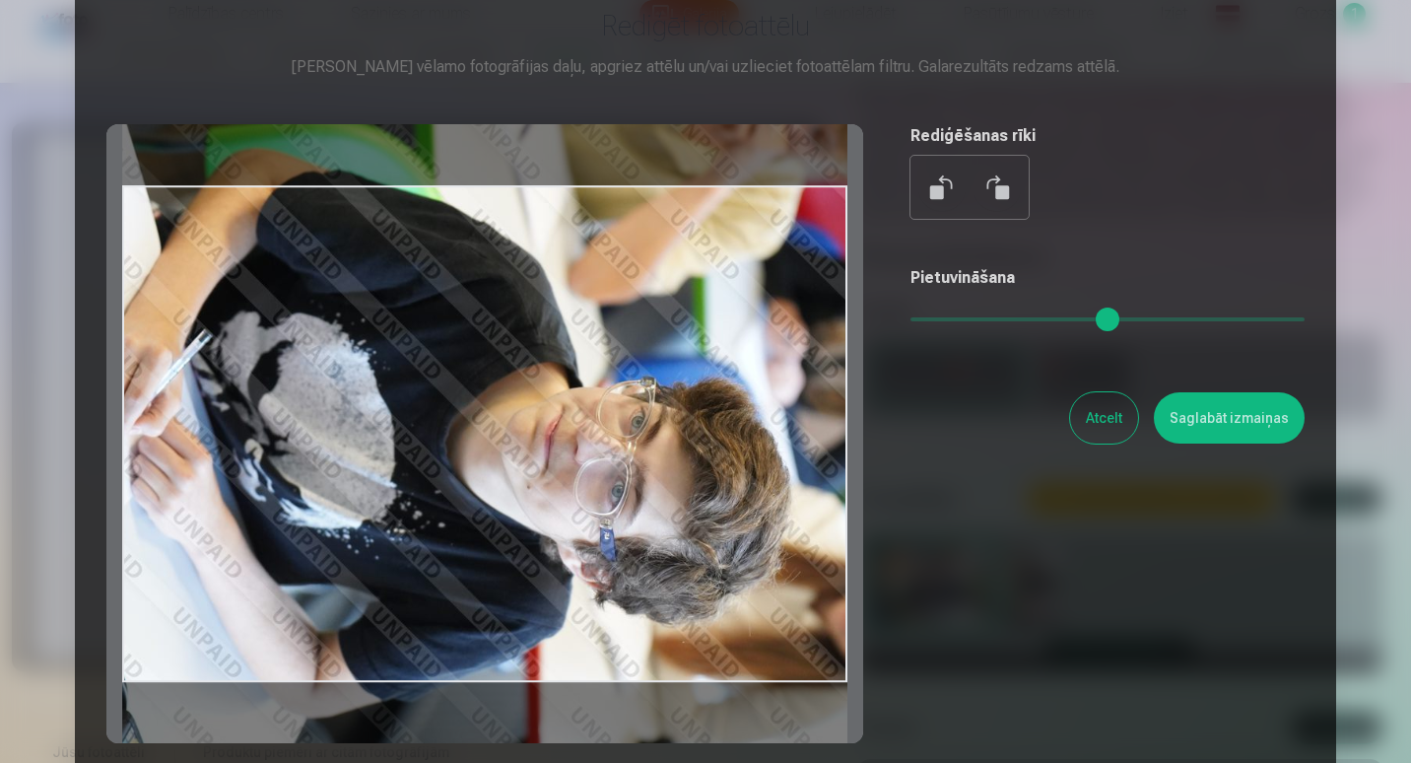
scroll to position [58, 0]
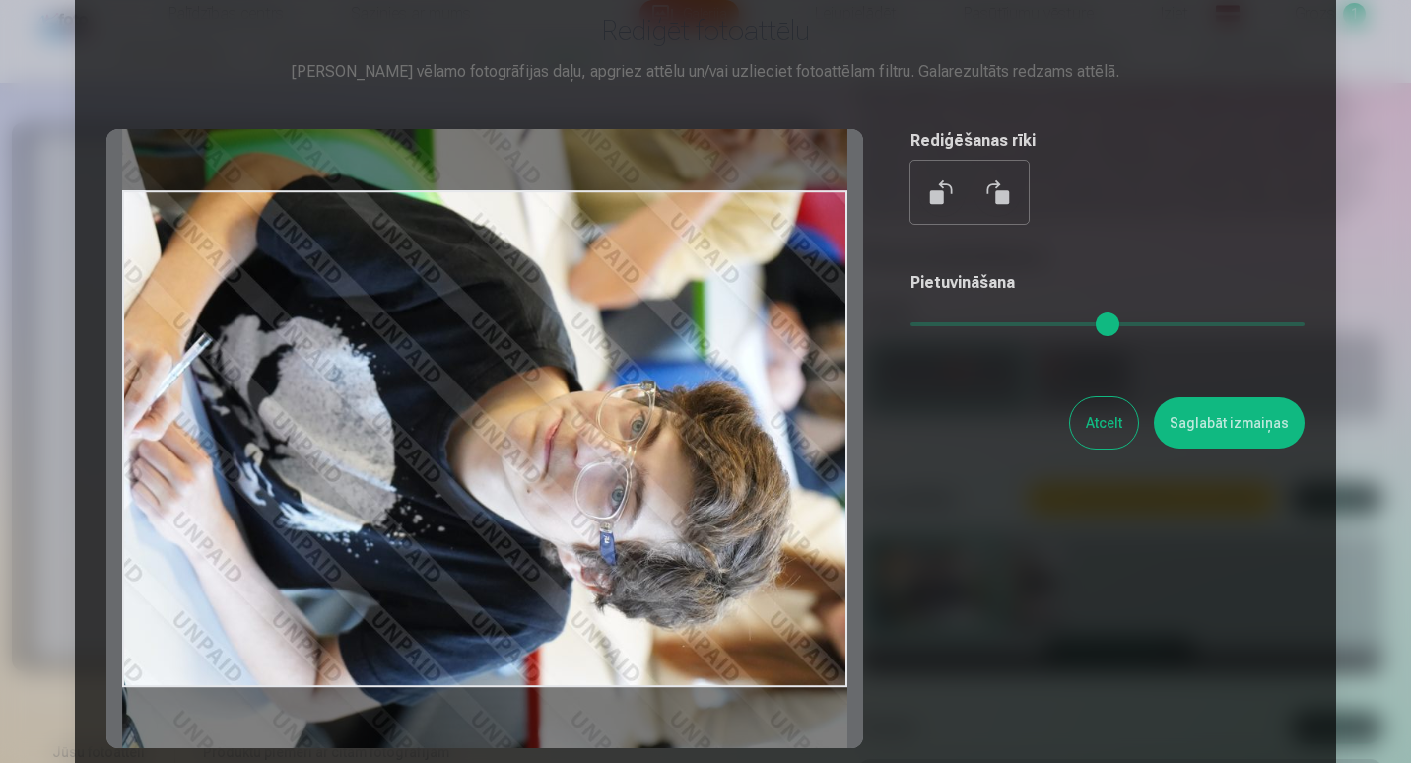
drag, startPoint x: 119, startPoint y: 482, endPoint x: 251, endPoint y: 481, distance: 132.0
click at [251, 481] on div at bounding box center [484, 438] width 757 height 619
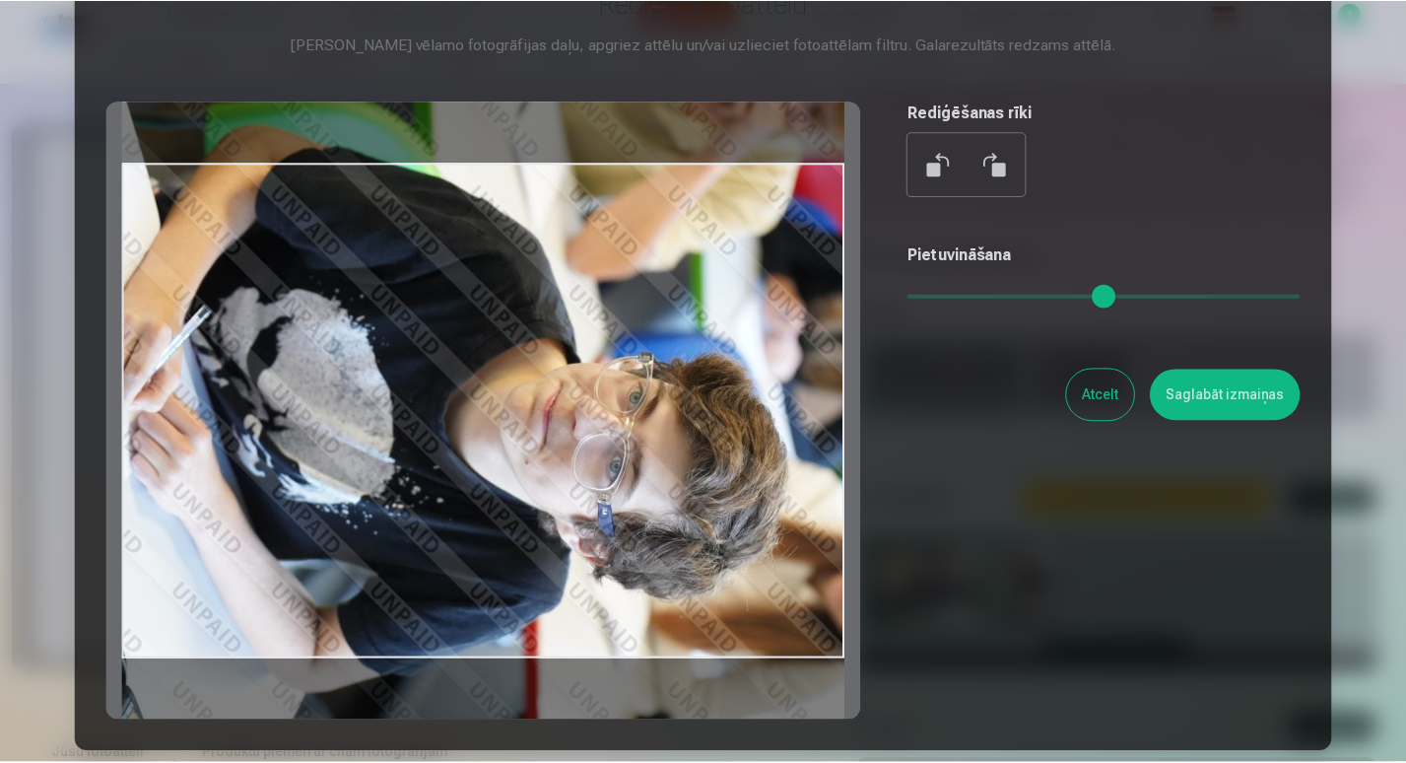
scroll to position [96, 0]
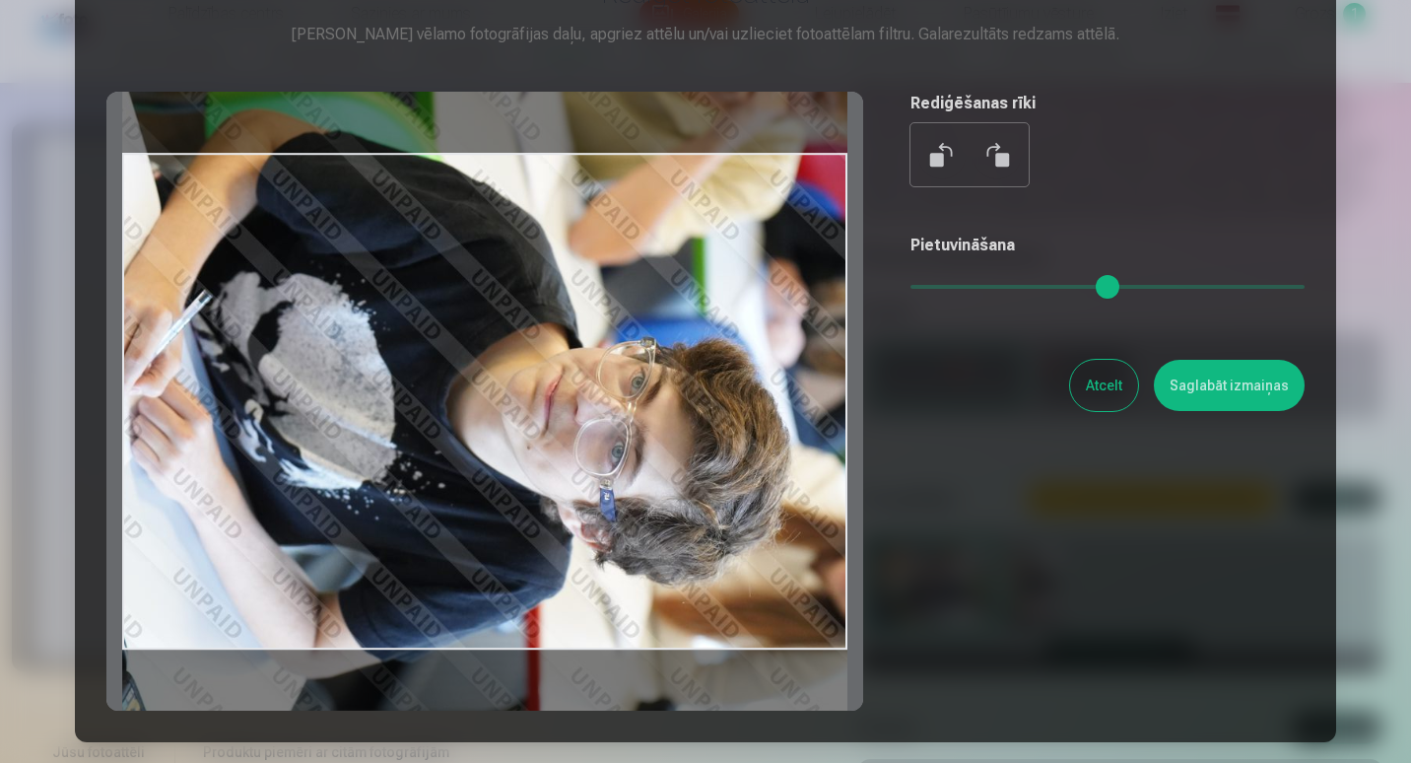
drag, startPoint x: 684, startPoint y: 475, endPoint x: 796, endPoint y: 468, distance: 112.5
click at [796, 468] on div at bounding box center [484, 401] width 757 height 619
drag, startPoint x: 433, startPoint y: 443, endPoint x: 577, endPoint y: 446, distance: 143.9
click at [577, 446] on div at bounding box center [484, 401] width 757 height 619
drag, startPoint x: 843, startPoint y: 434, endPoint x: 812, endPoint y: 432, distance: 31.7
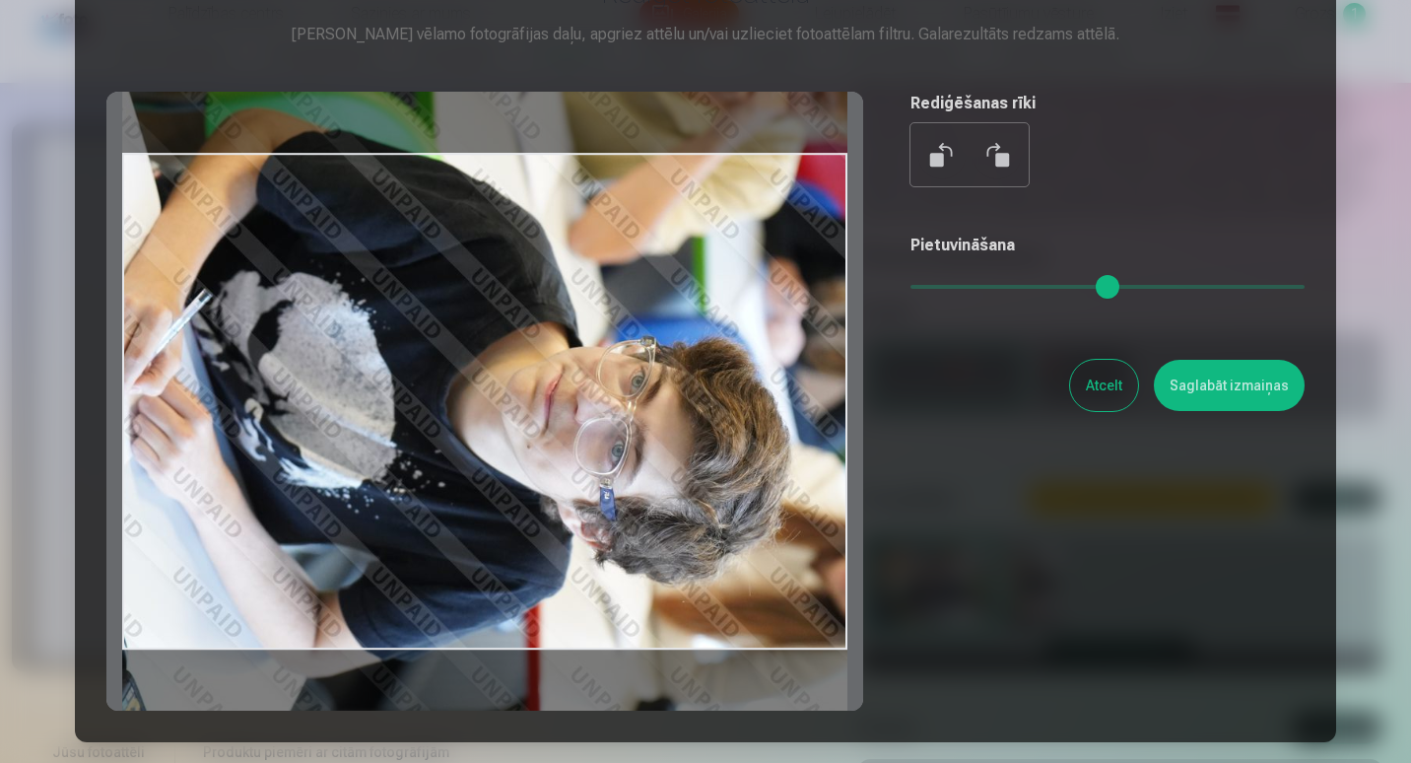
click at [812, 432] on div at bounding box center [484, 401] width 757 height 619
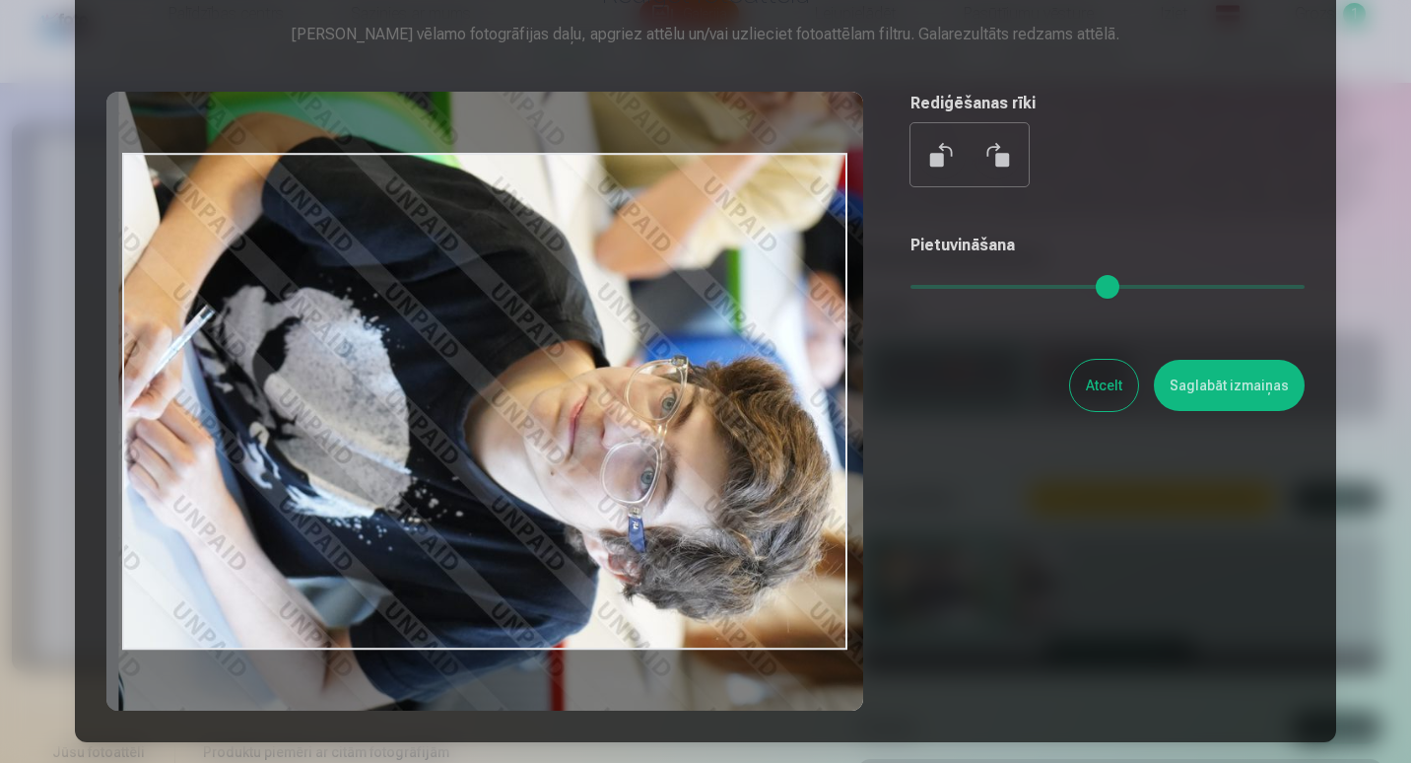
click at [930, 289] on input "range" at bounding box center [1107, 287] width 394 height 4
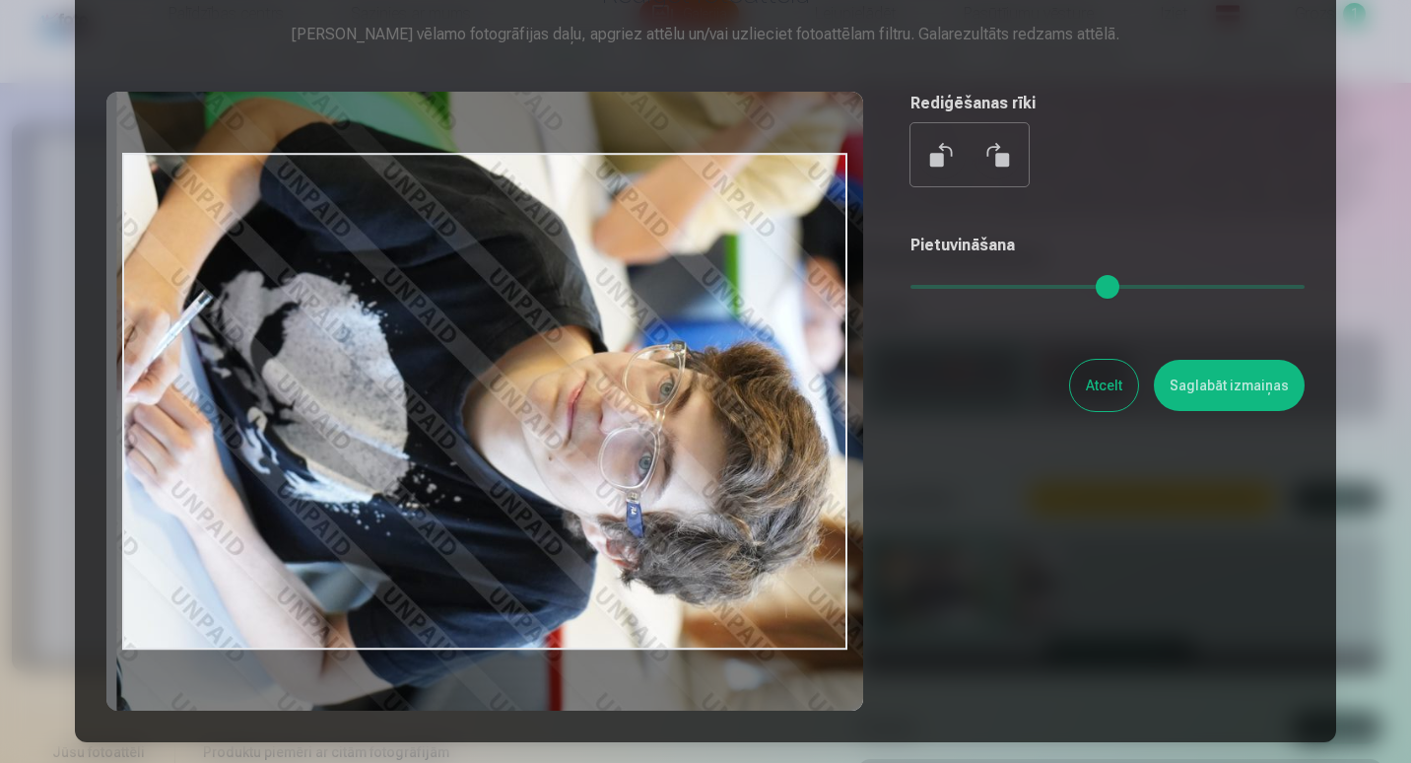
drag, startPoint x: 440, startPoint y: 489, endPoint x: 439, endPoint y: 473, distance: 15.8
click at [439, 473] on div at bounding box center [484, 401] width 757 height 619
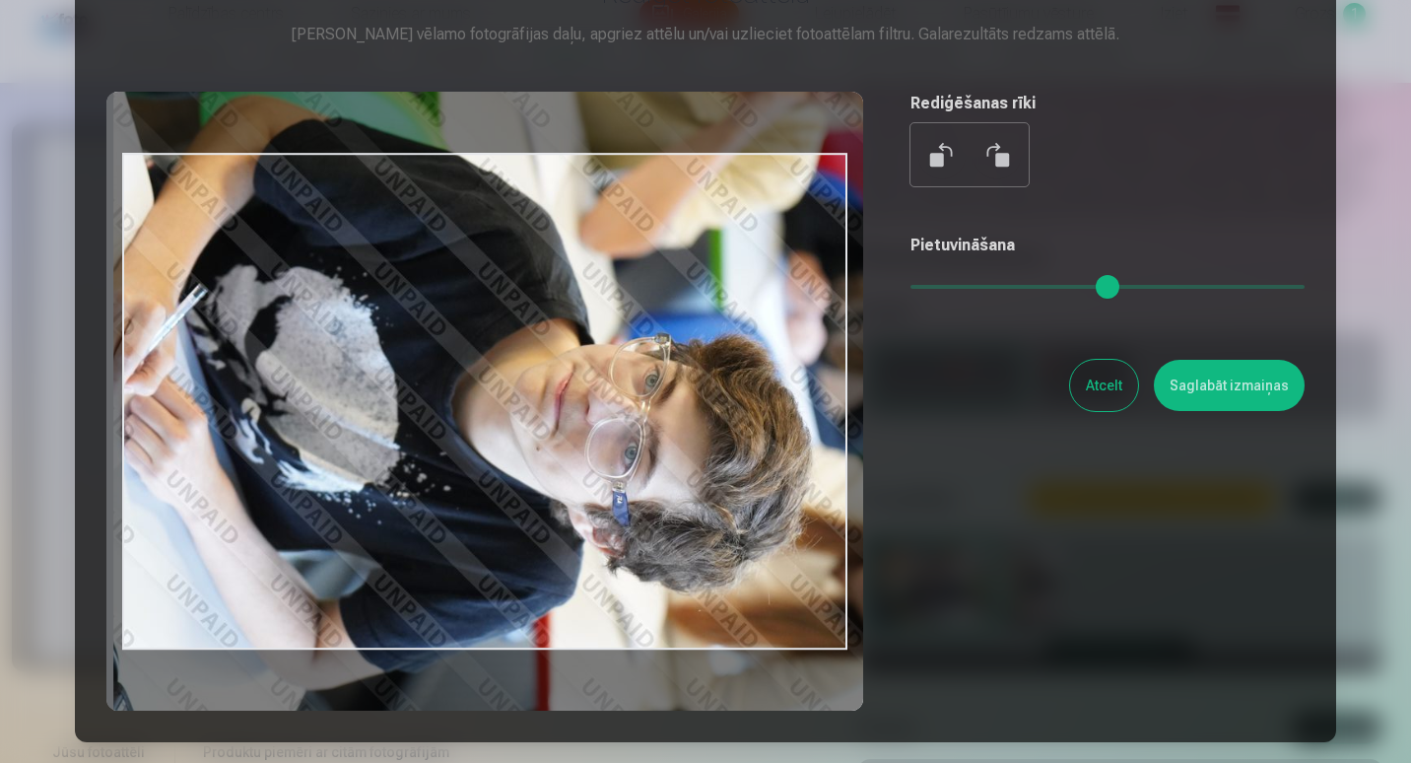
click at [927, 285] on input "range" at bounding box center [1107, 287] width 394 height 4
type input "****"
click at [1235, 376] on button "Saglabāt izmaiņas" at bounding box center [1229, 385] width 151 height 51
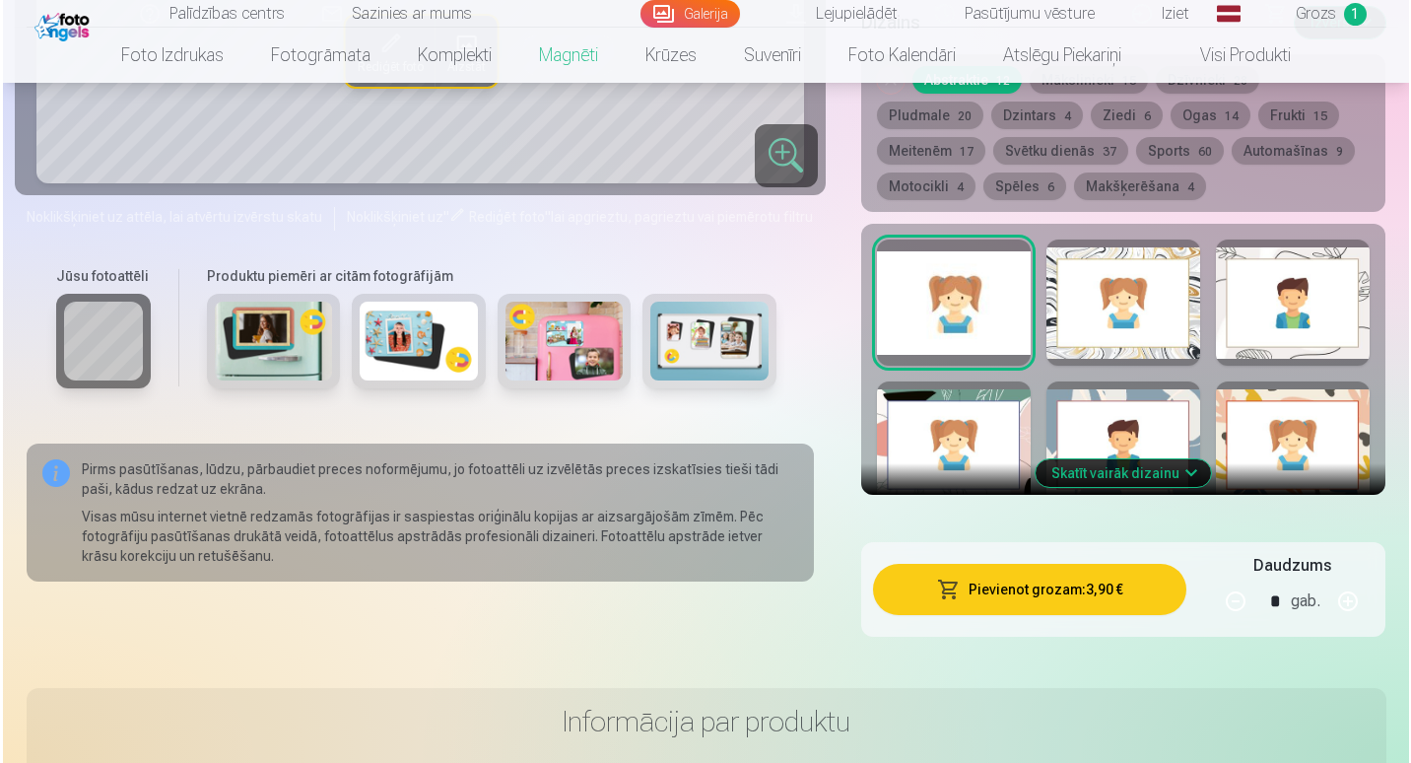
scroll to position [882, 0]
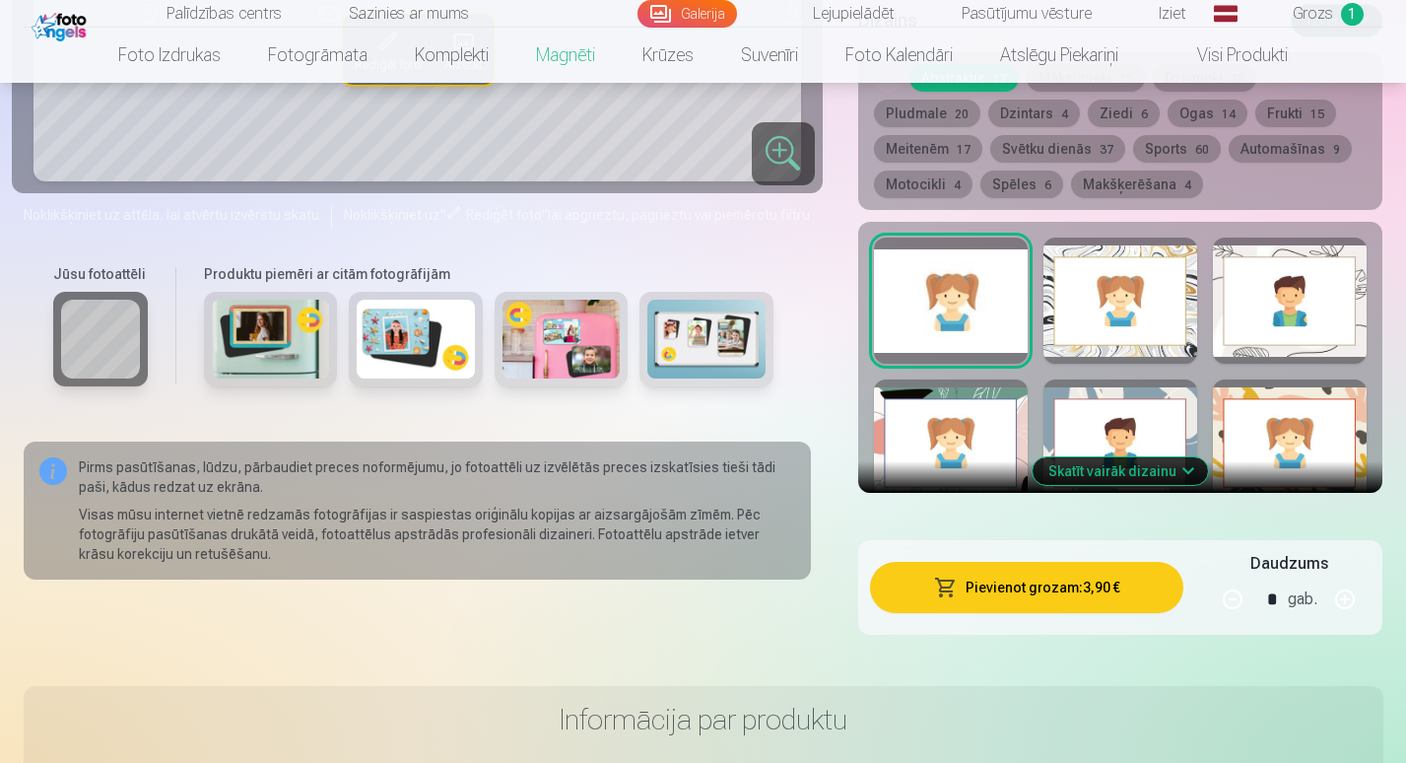
click at [1345, 600] on button "button" at bounding box center [1344, 598] width 47 height 47
type input "*"
click at [1053, 580] on button "Pievienot grozam : 7,80 €" at bounding box center [1027, 587] width 314 height 51
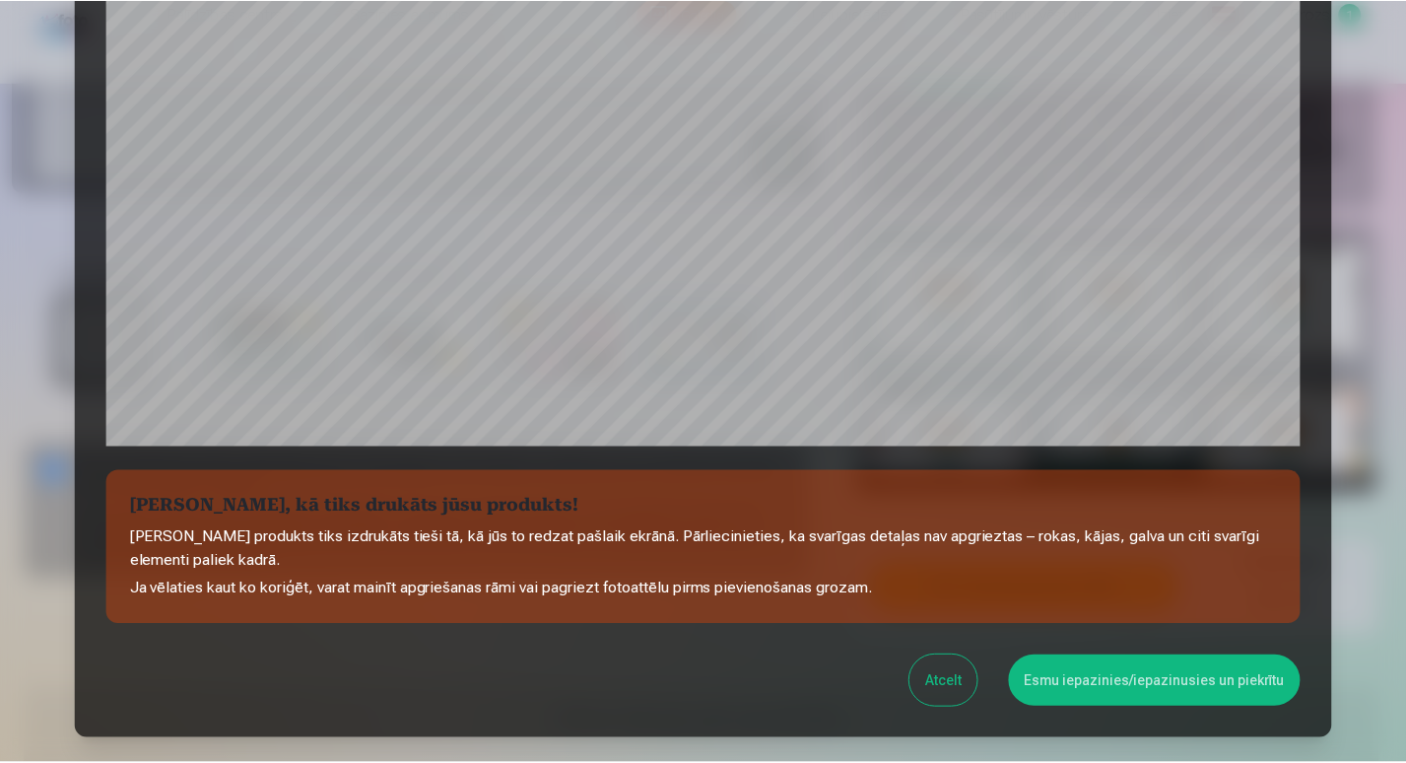
scroll to position [543, 0]
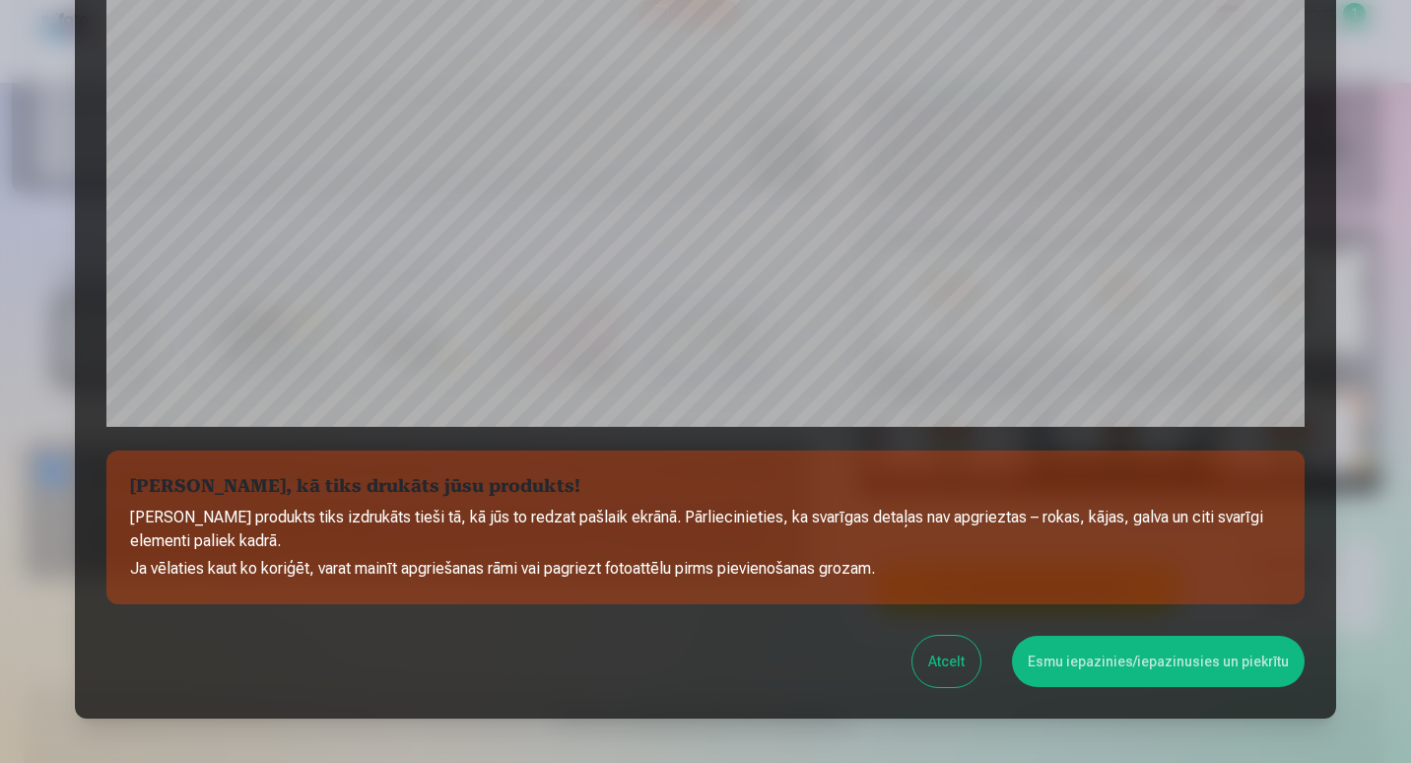
click at [1141, 661] on button "Esmu iepazinies/iepazinusies un piekrītu" at bounding box center [1158, 660] width 293 height 51
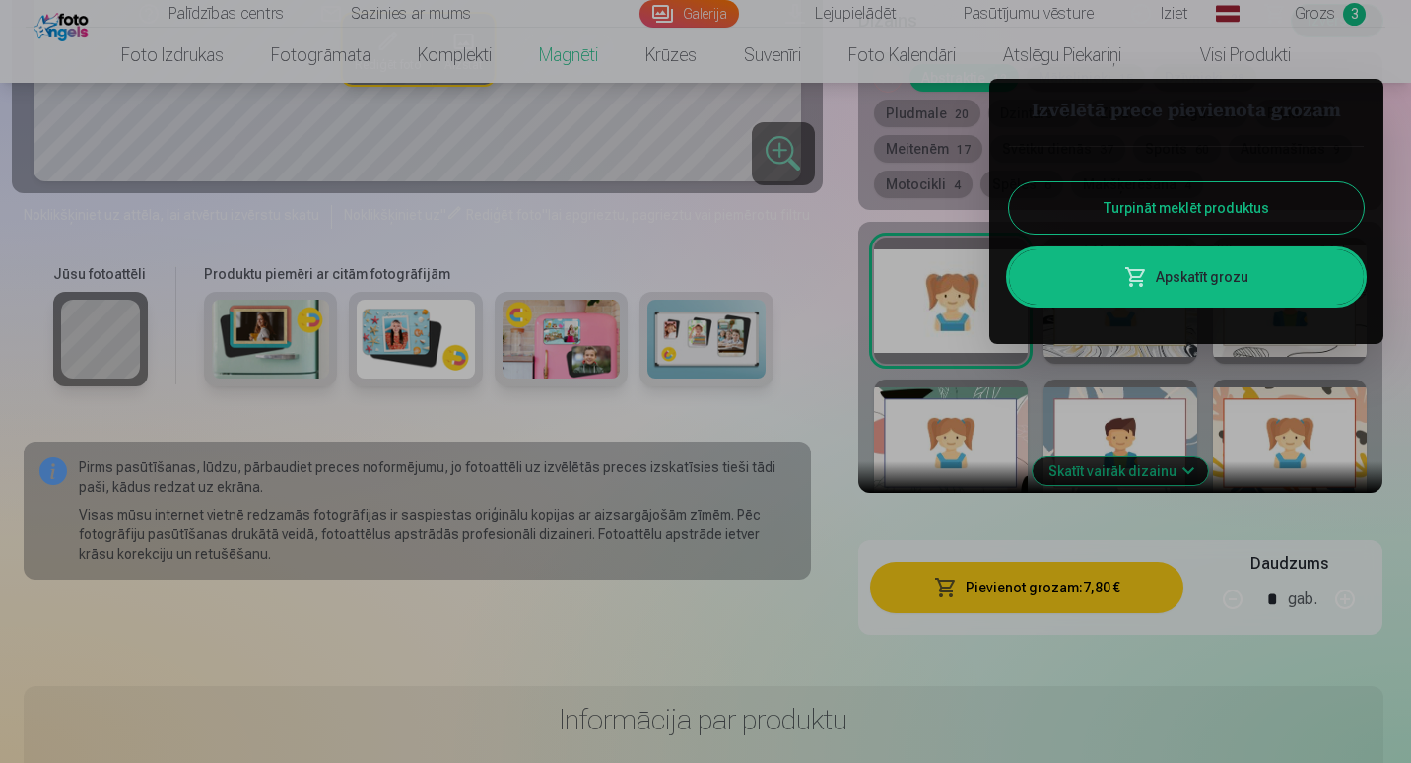
click at [1212, 275] on link "Apskatīt grozu" at bounding box center [1186, 276] width 355 height 55
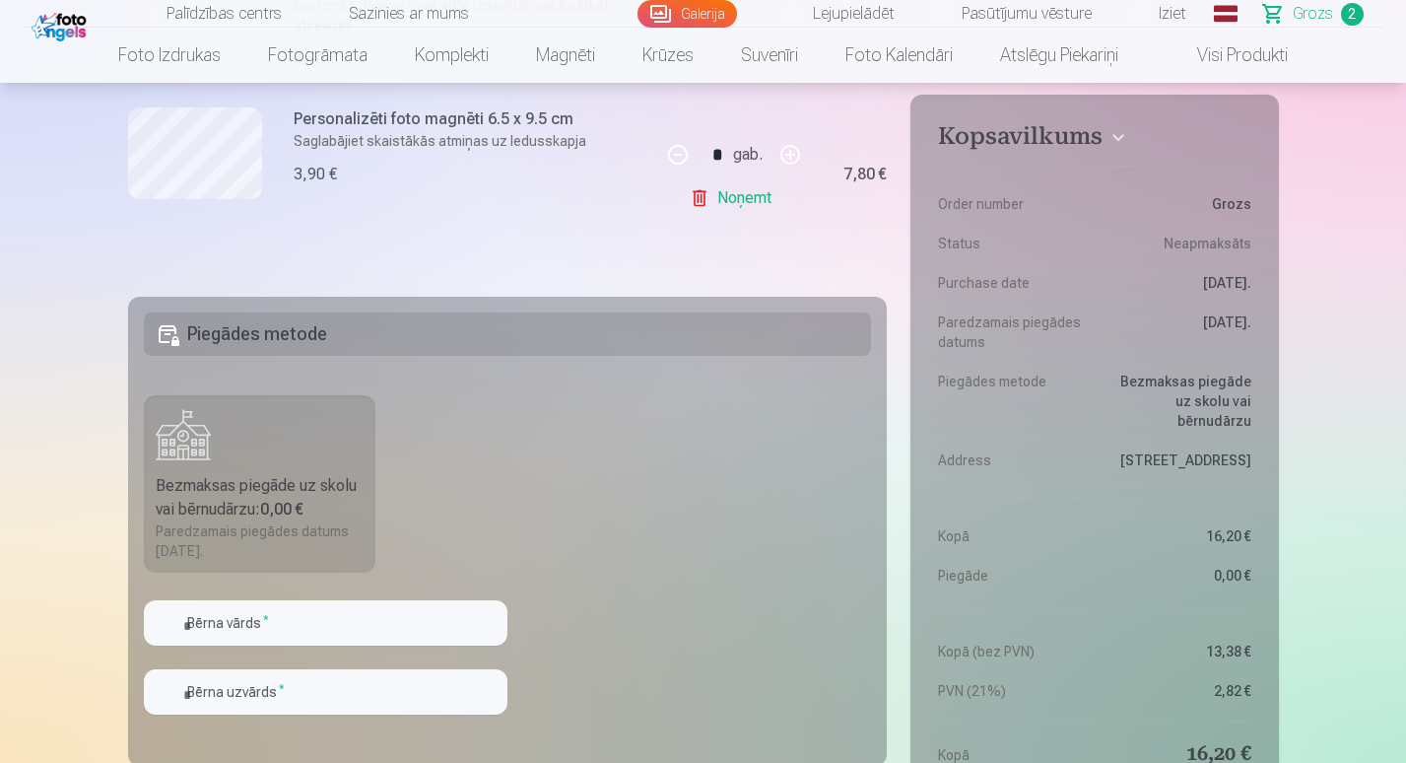
scroll to position [629, 0]
click at [184, 491] on div "Bezmaksas piegāde uz skolu vai bērnudārzu : 0,00 €" at bounding box center [260, 496] width 209 height 47
click at [318, 625] on input "text" at bounding box center [326, 621] width 364 height 45
type input "*******"
click at [207, 687] on input "text" at bounding box center [326, 690] width 364 height 45
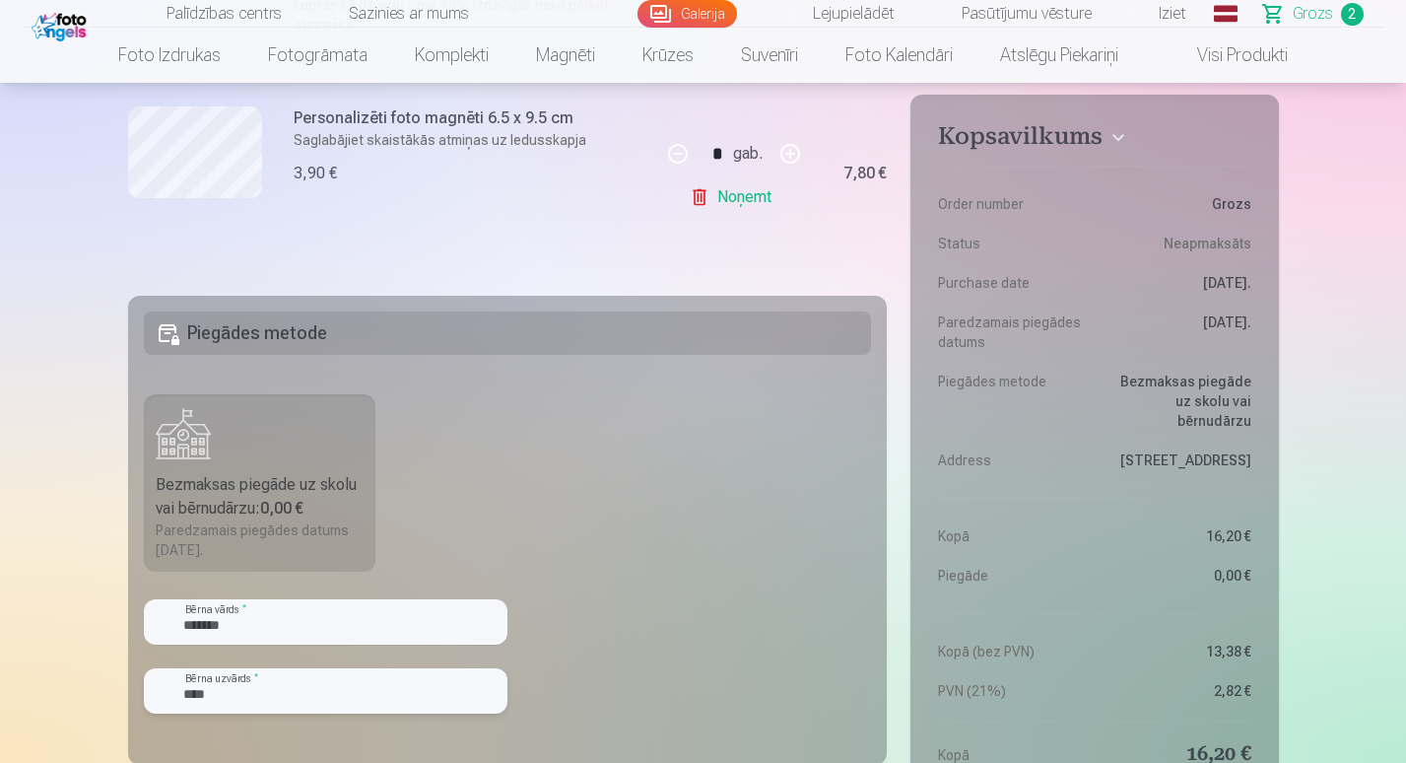
type input "****"
click at [648, 582] on fieldset "Piegādes metode Bezmaksas piegāde uz skolu vai bērnudārzu : 0,00 € Paredzamais …" at bounding box center [508, 530] width 760 height 469
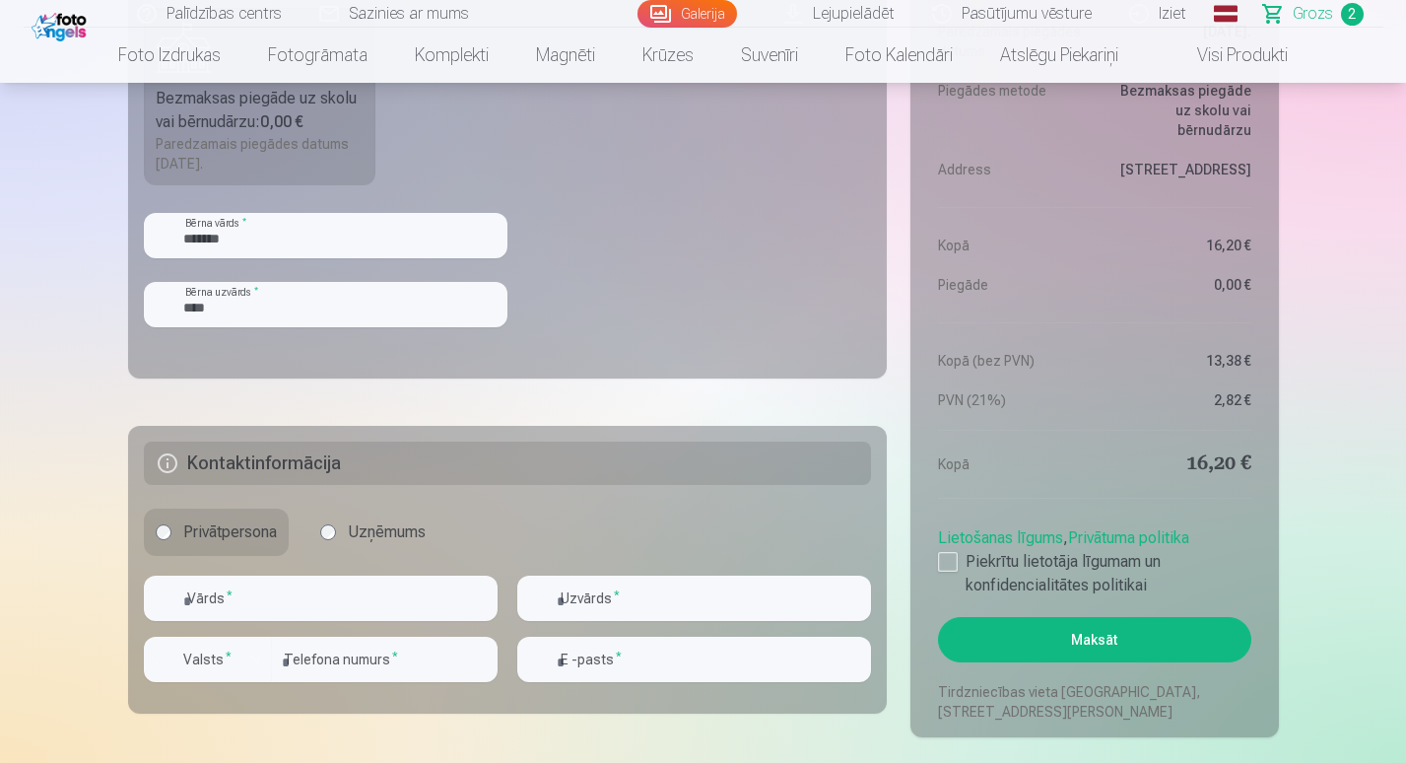
scroll to position [1016, 0]
click at [226, 602] on input "text" at bounding box center [321, 596] width 354 height 45
type input "*****"
type input "****"
type input "********"
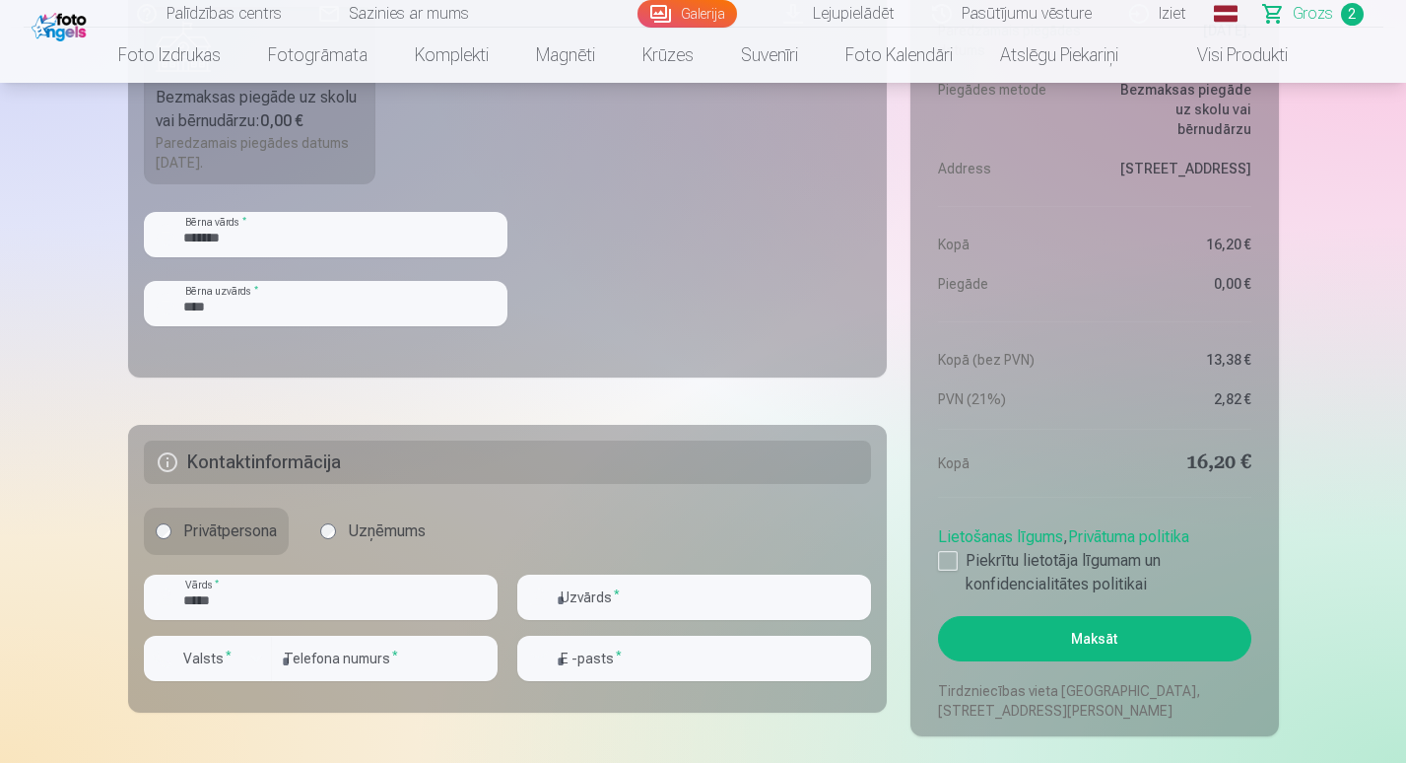
type input "**********"
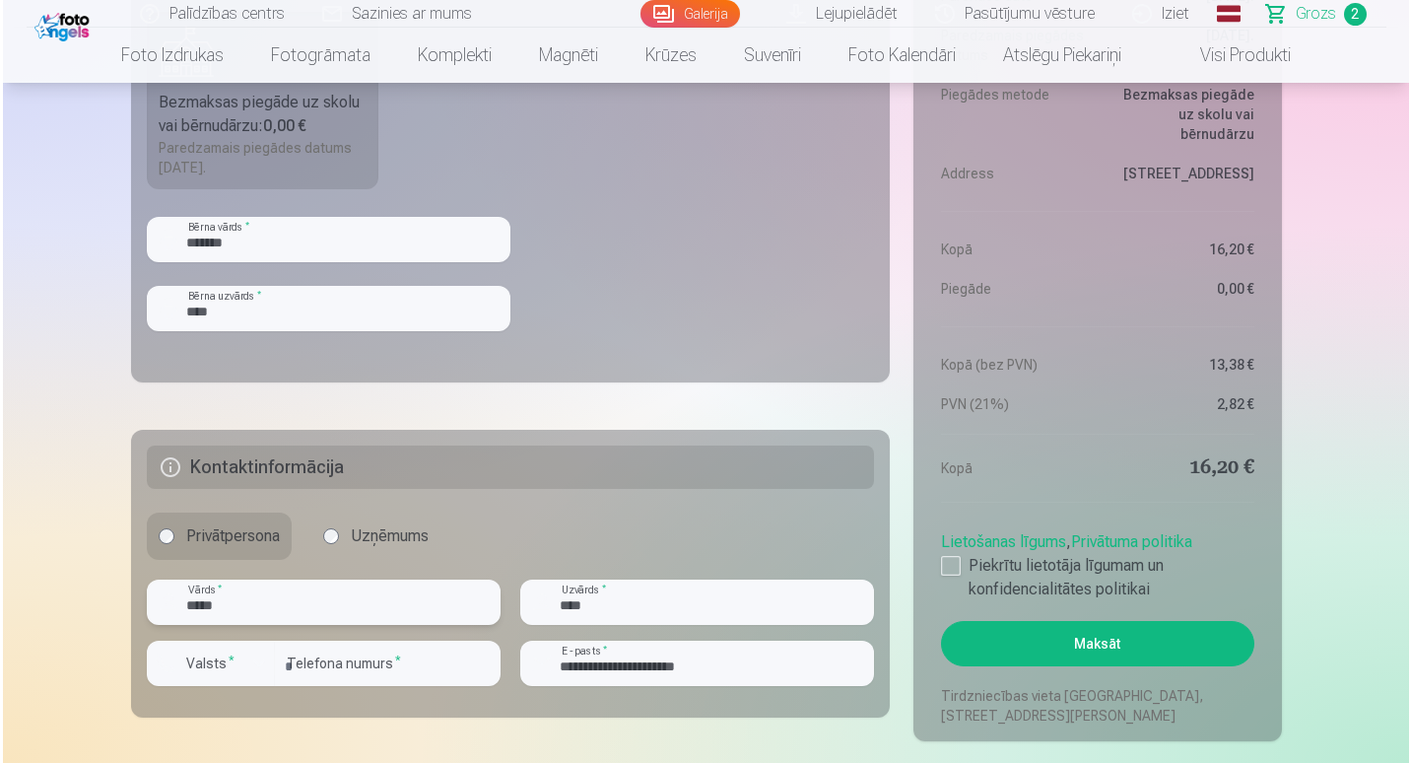
scroll to position [1029, 0]
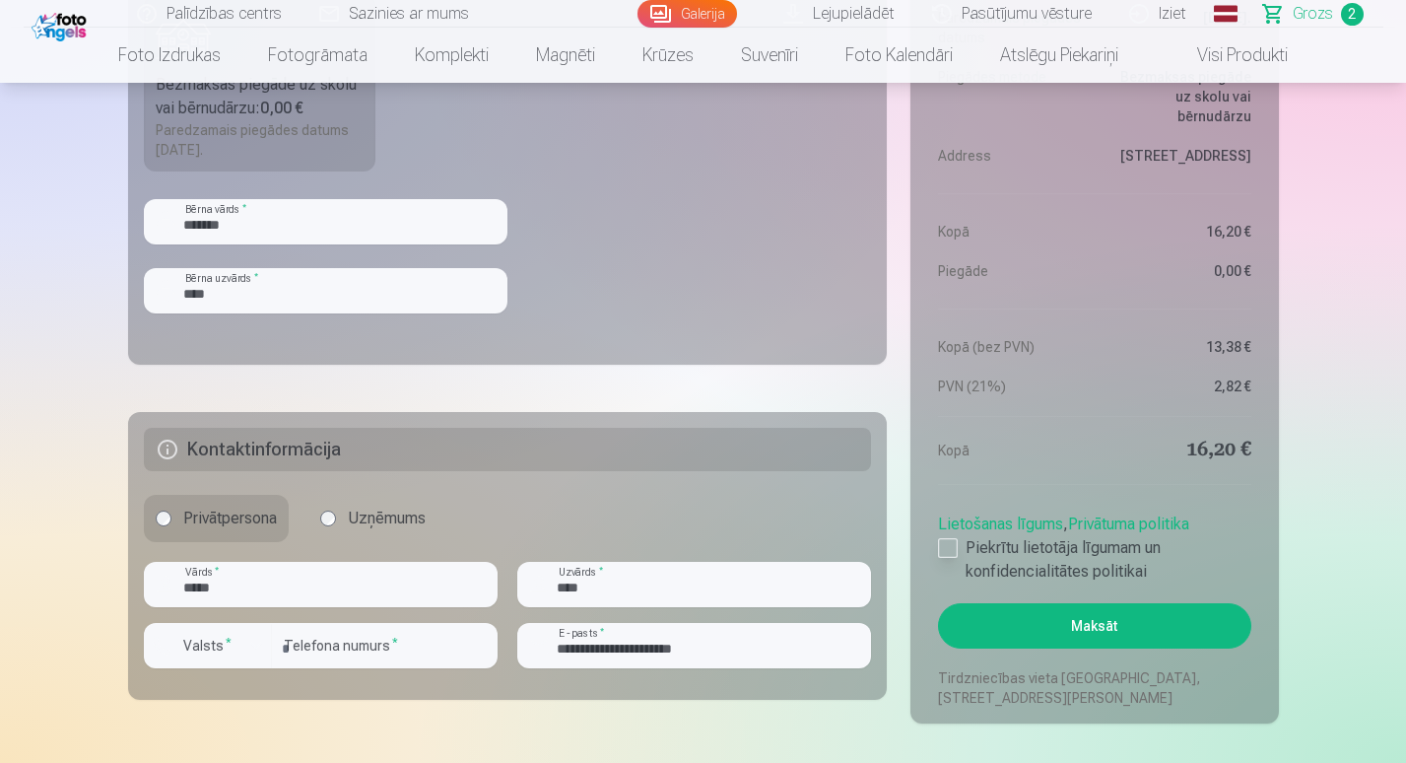
click at [951, 549] on div at bounding box center [948, 548] width 20 height 20
click at [1097, 626] on button "Maksāt" at bounding box center [1094, 625] width 312 height 45
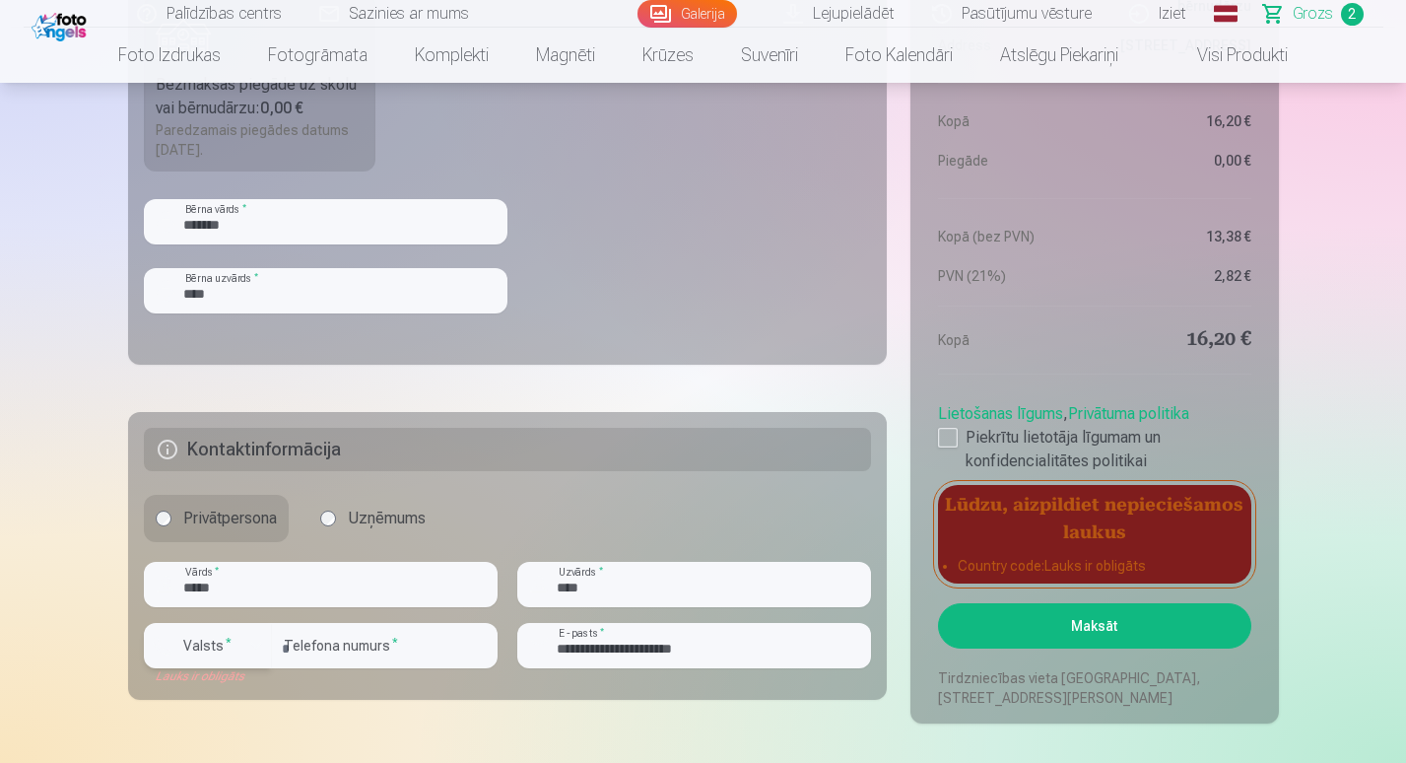
click at [255, 649] on div "button" at bounding box center [256, 645] width 24 height 24
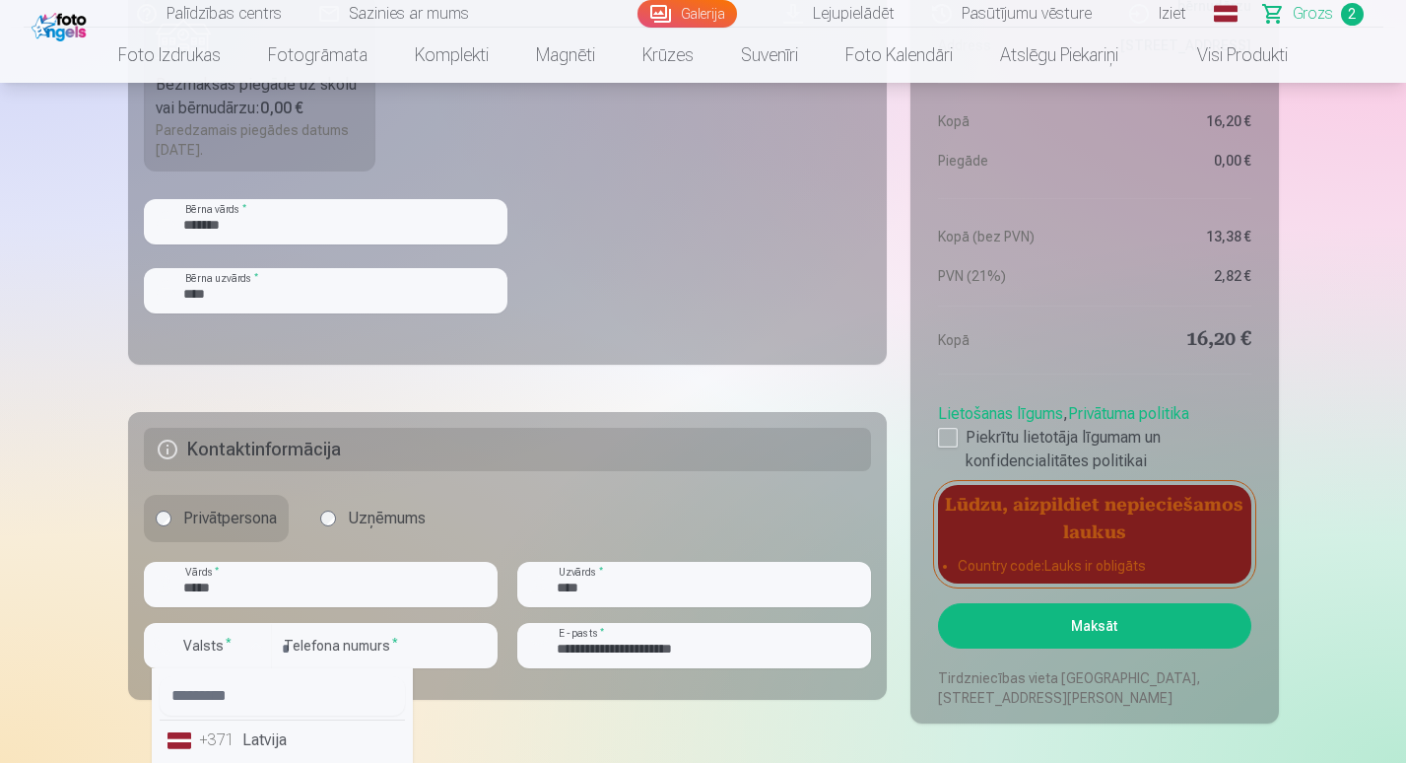
click at [272, 738] on li "+371 Latvija" at bounding box center [282, 739] width 245 height 39
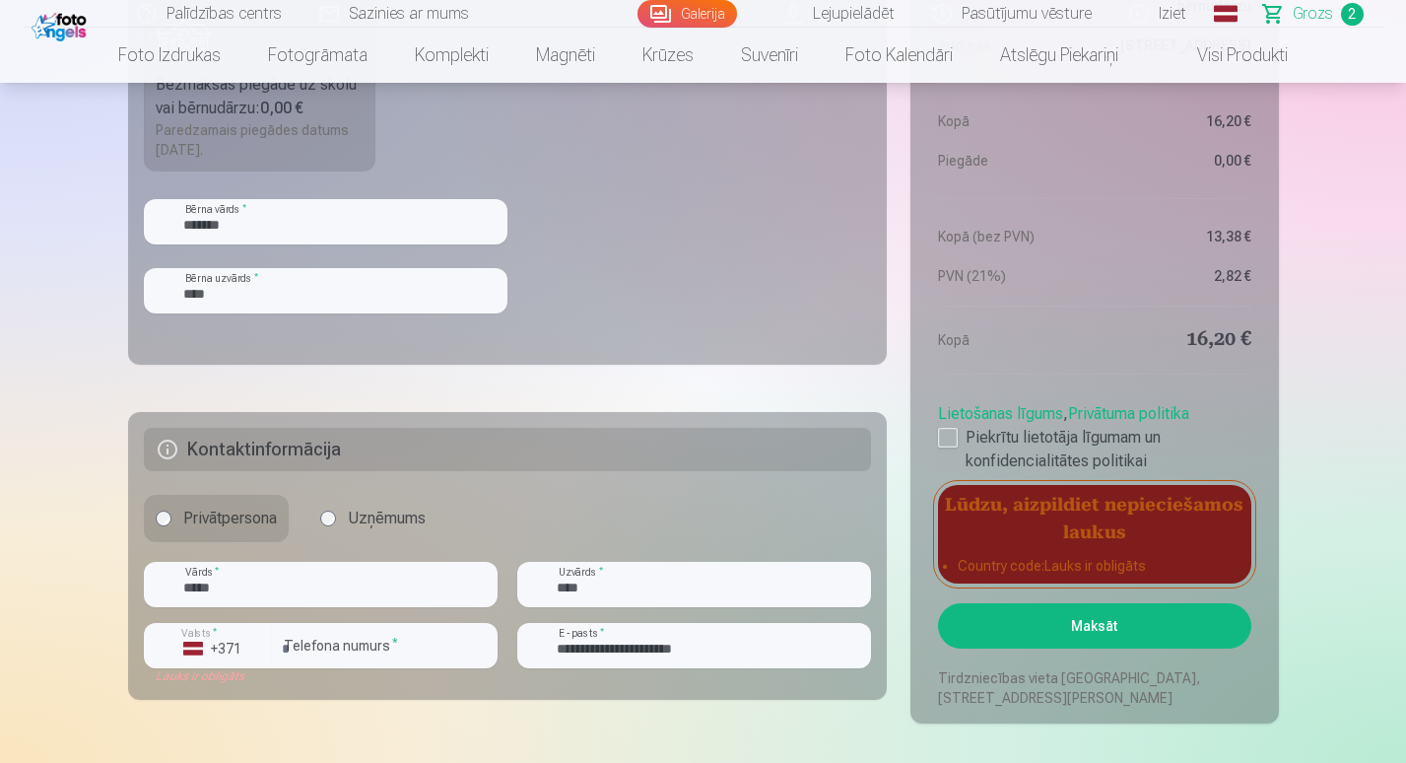
click at [1108, 631] on button "Maksāt" at bounding box center [1094, 625] width 312 height 45
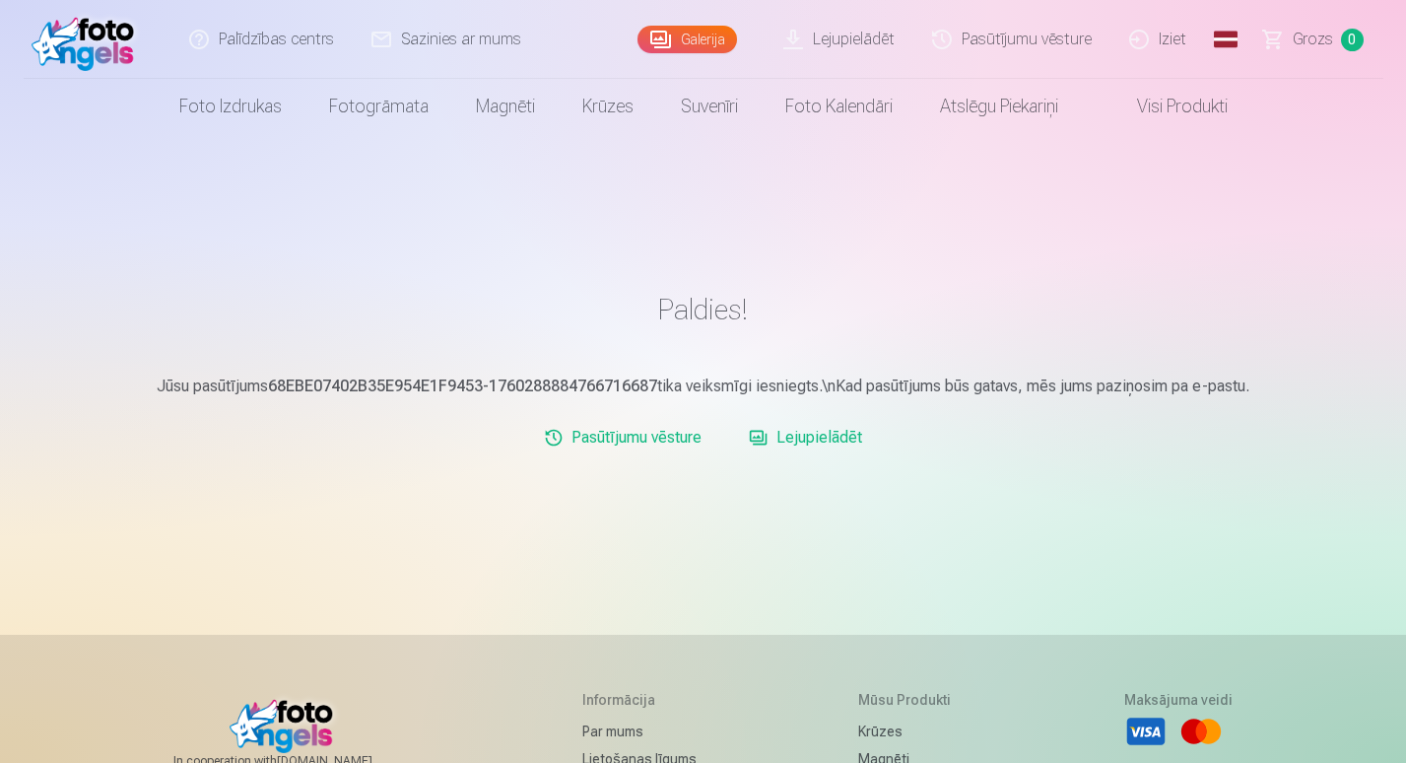
click at [839, 41] on link "Lejupielādēt" at bounding box center [840, 39] width 149 height 79
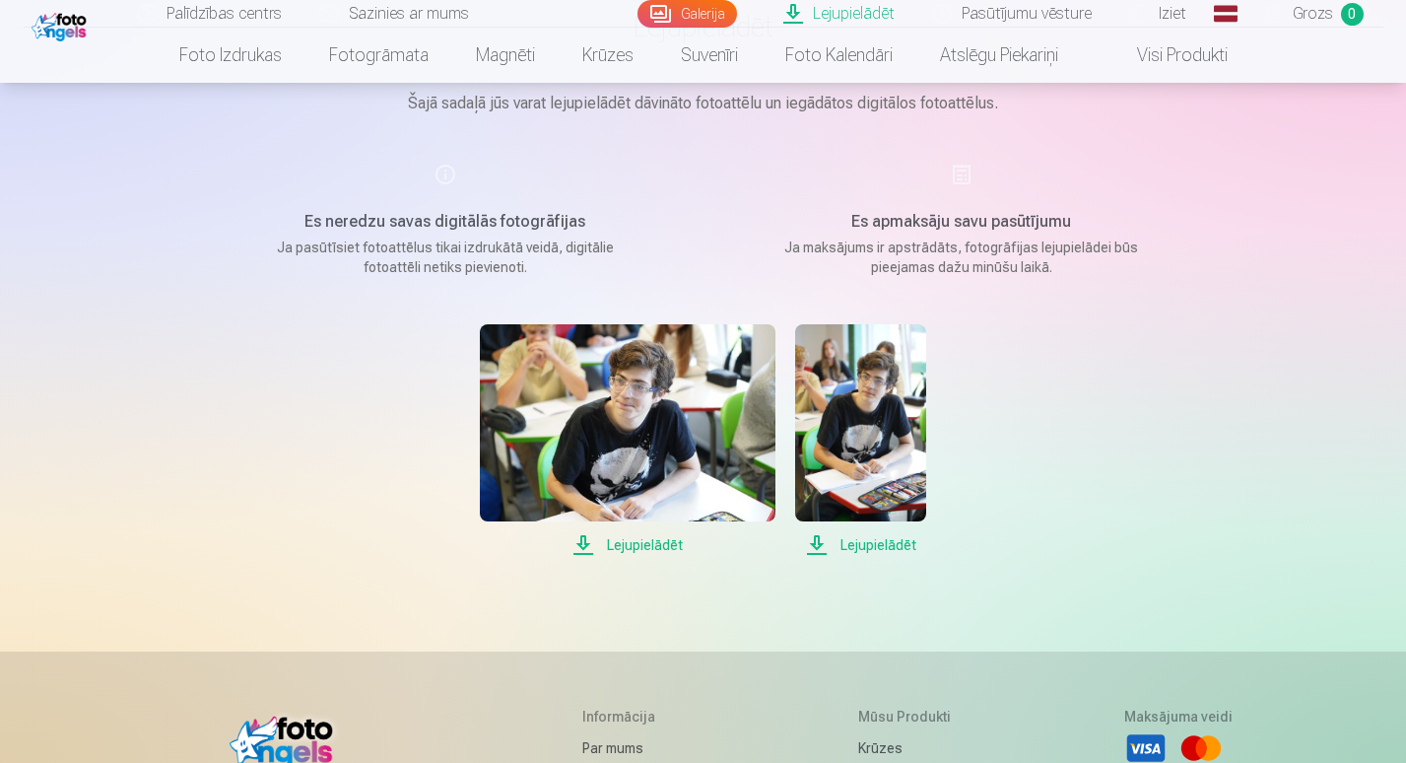
scroll to position [232, 0]
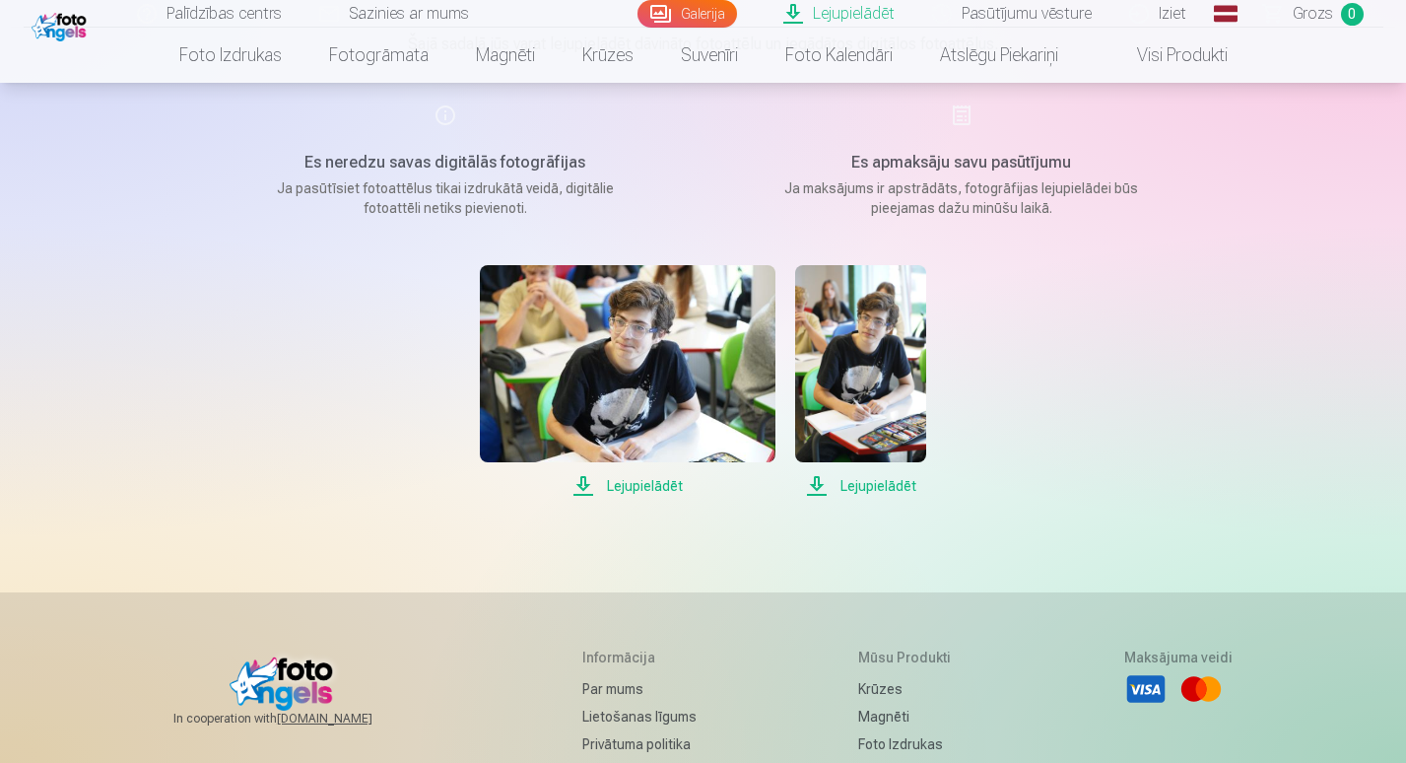
click at [645, 488] on span "Lejupielādēt" at bounding box center [628, 486] width 296 height 24
click at [889, 487] on span "Lejupielādēt" at bounding box center [860, 486] width 131 height 24
click at [1122, 360] on div "Lejupielādēt Lejupielādēt" at bounding box center [703, 381] width 985 height 233
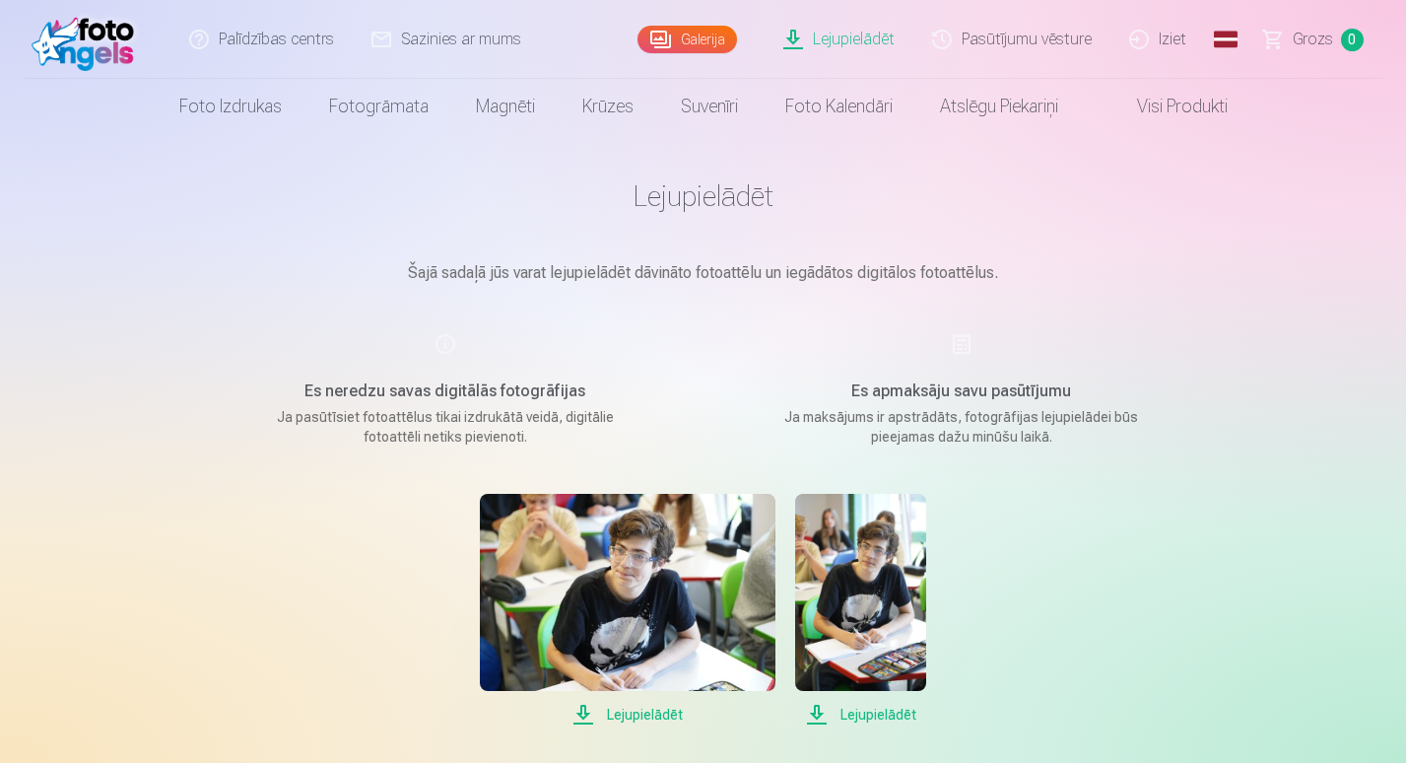
scroll to position [0, 0]
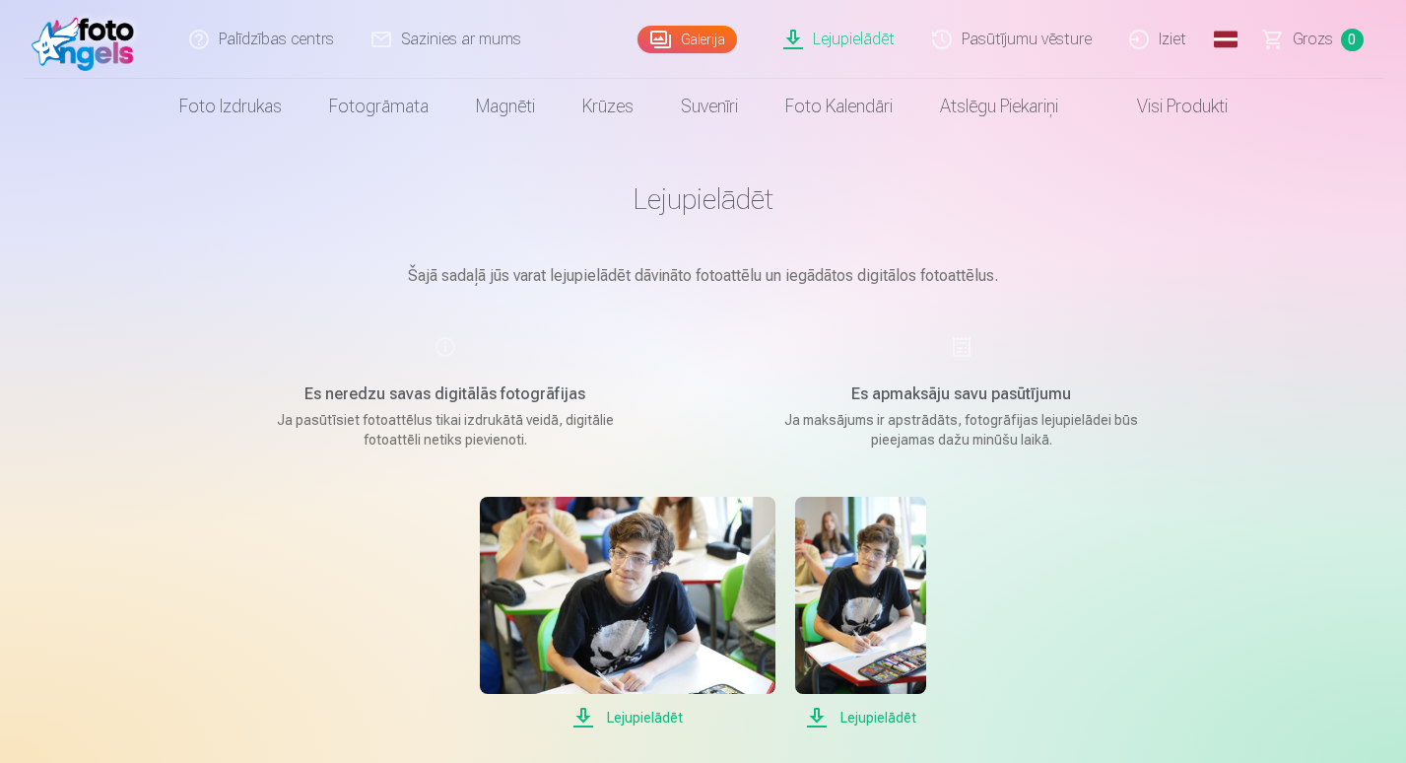
click at [1164, 41] on link "Iziet" at bounding box center [1158, 39] width 95 height 79
